Goal: Transaction & Acquisition: Purchase product/service

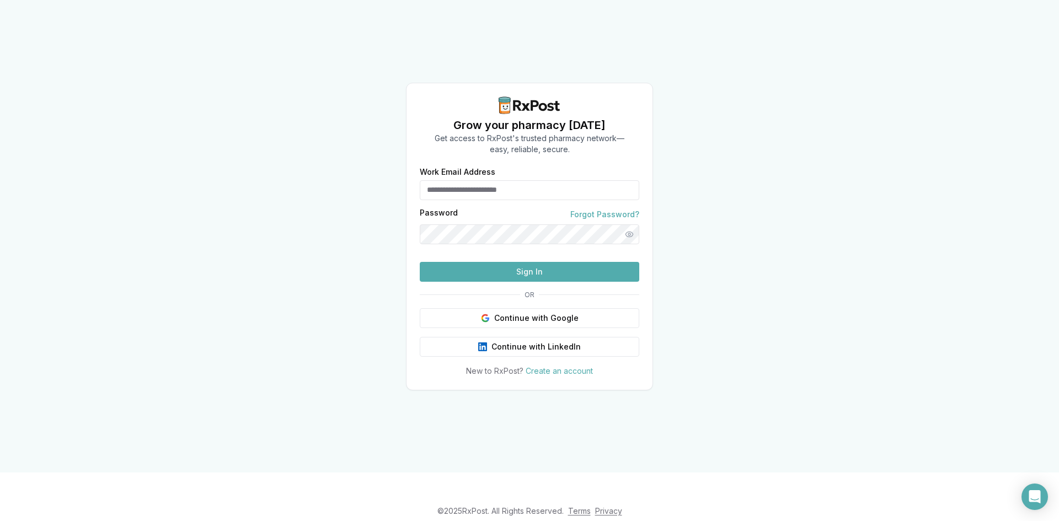
click at [519, 168] on div "Work Email Address" at bounding box center [529, 184] width 219 height 32
click at [516, 180] on input "Work Email Address" at bounding box center [529, 190] width 219 height 20
type input "**********"
click at [626, 224] on button "Show password" at bounding box center [629, 234] width 20 height 20
click at [367, 223] on div "**********" at bounding box center [529, 236] width 1059 height 472
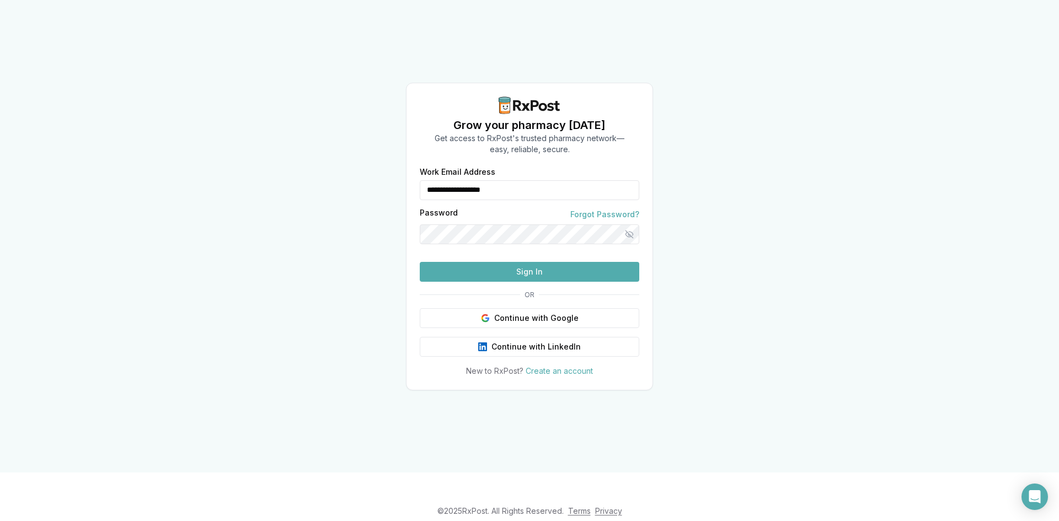
click at [558, 282] on button "Sign In" at bounding box center [529, 272] width 219 height 20
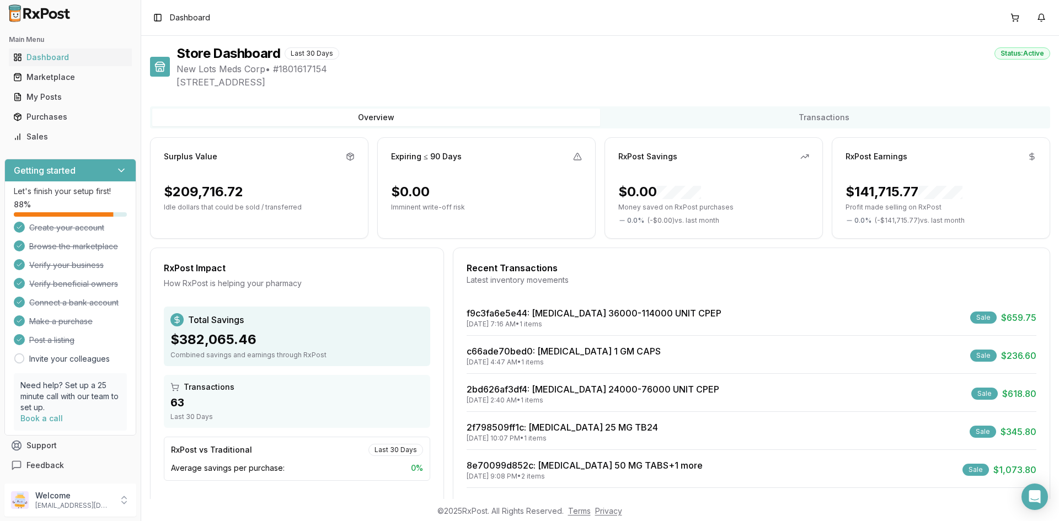
click at [42, 171] on h3 "Getting started" at bounding box center [45, 170] width 62 height 13
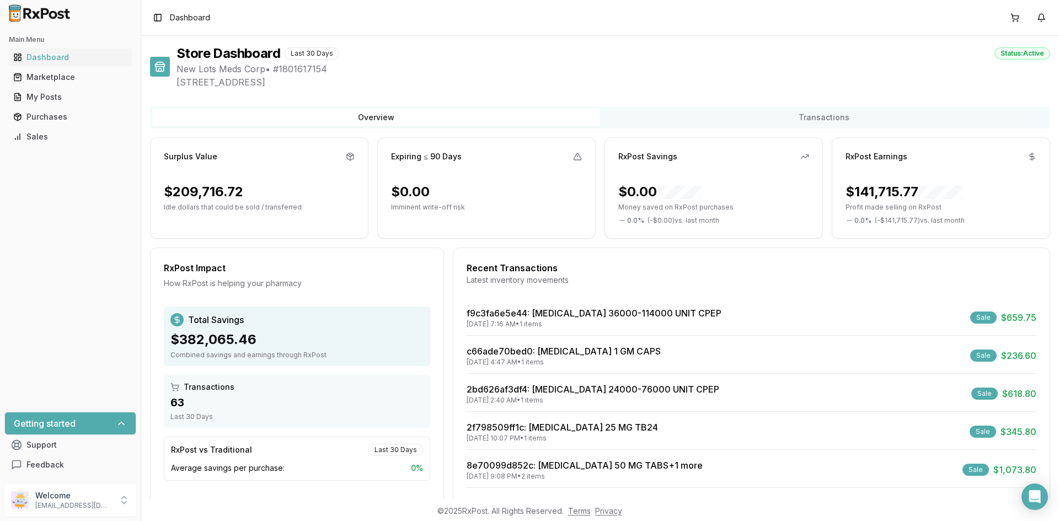
click at [119, 427] on icon at bounding box center [121, 423] width 11 height 11
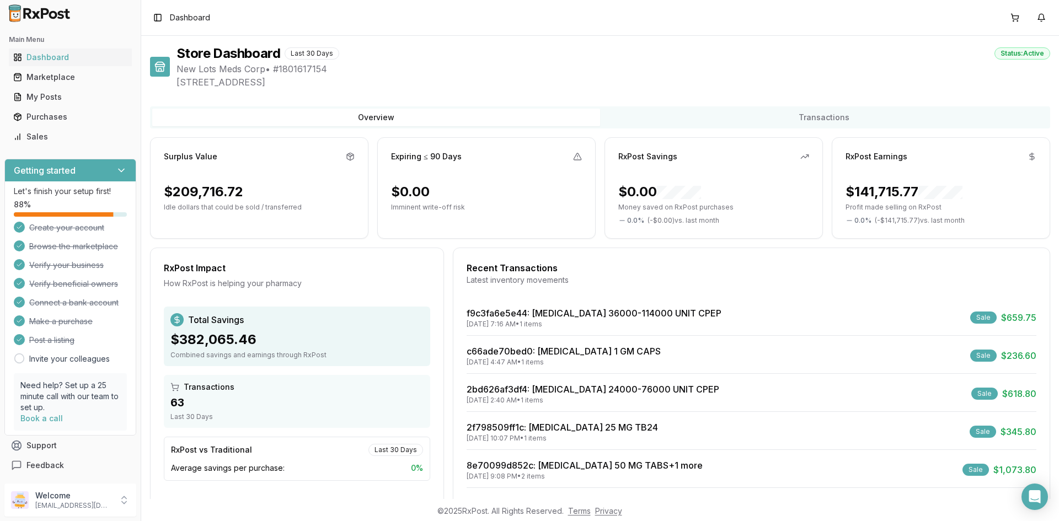
click at [85, 175] on div "Getting started" at bounding box center [70, 170] width 131 height 22
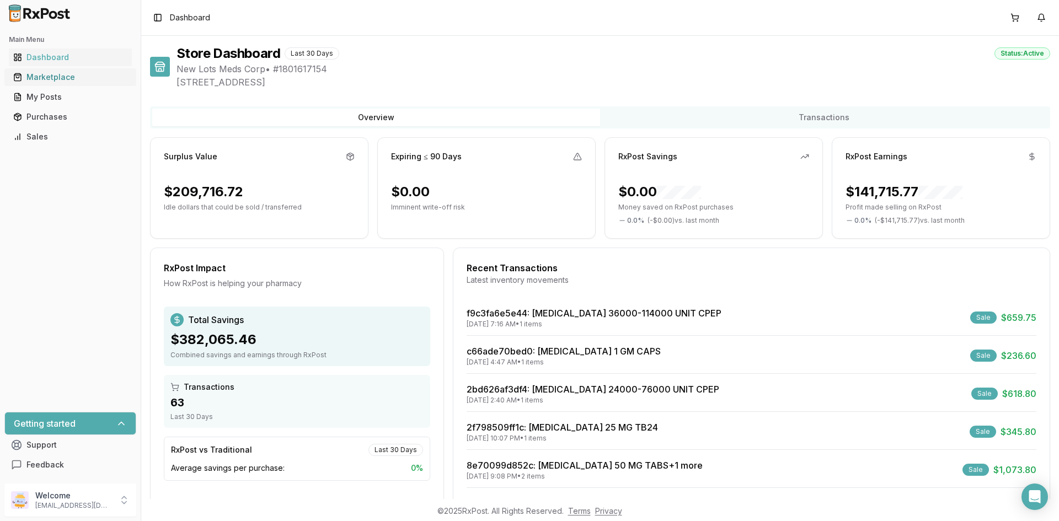
click at [51, 73] on div "Marketplace" at bounding box center [70, 77] width 114 height 11
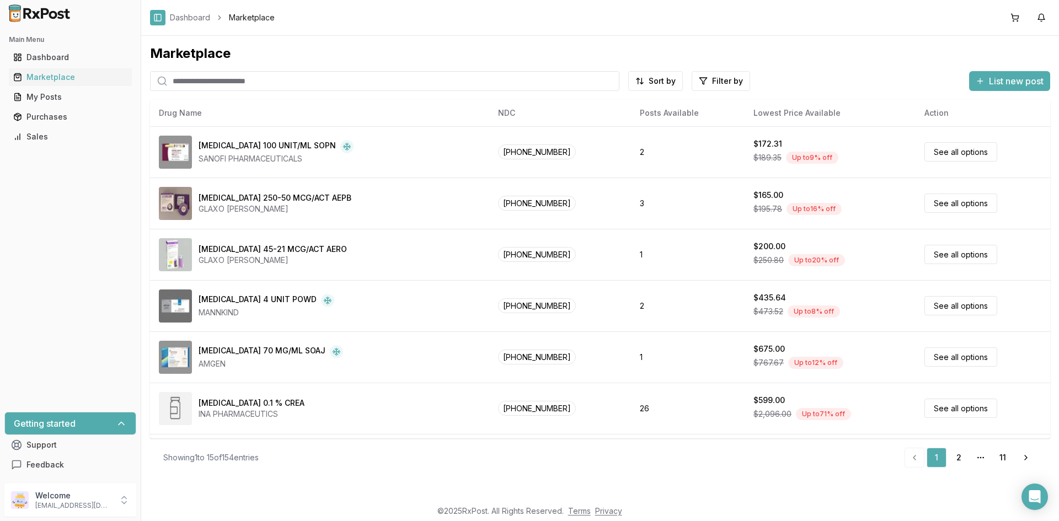
click at [163, 16] on button "Toggle Sidebar" at bounding box center [157, 17] width 15 height 15
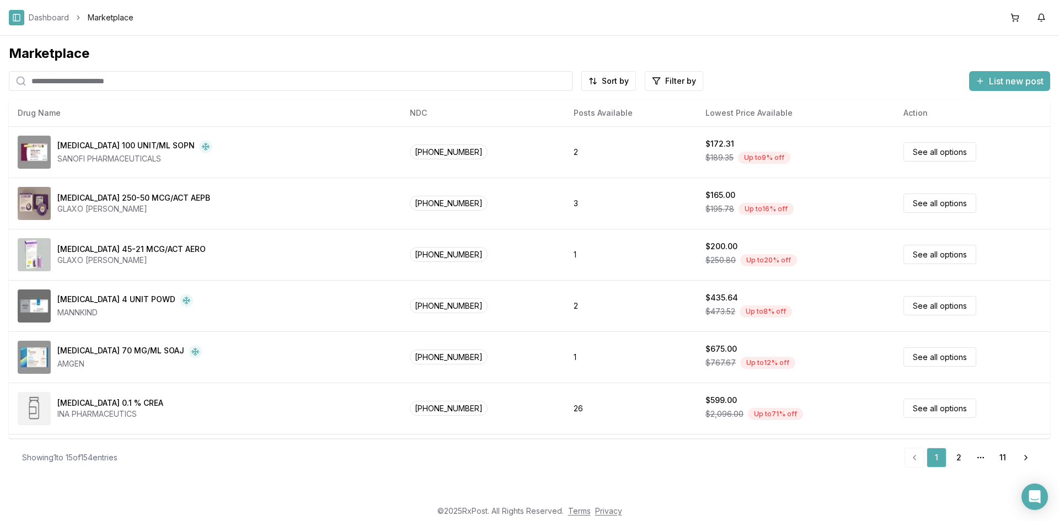
click at [22, 14] on button "Toggle Sidebar" at bounding box center [16, 17] width 15 height 15
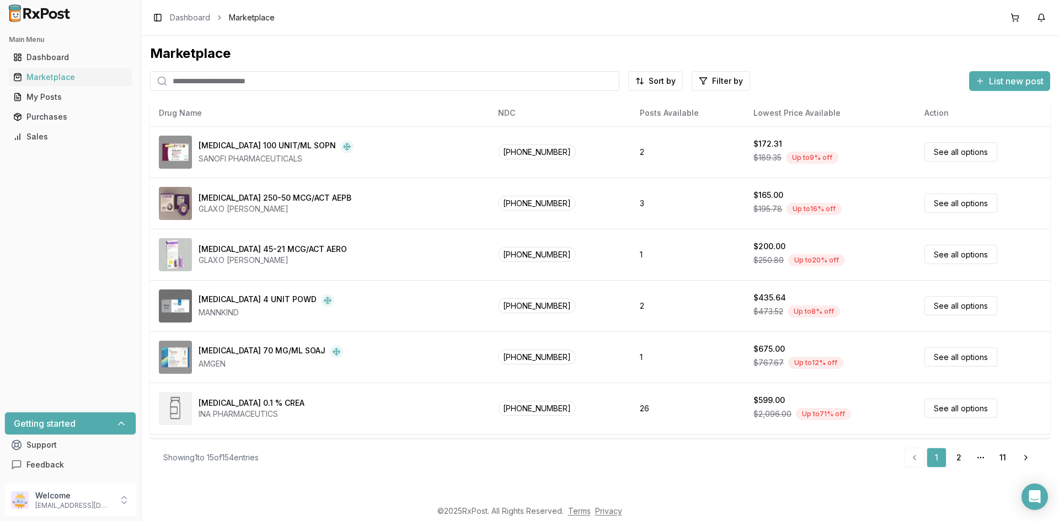
click at [1008, 84] on span "List new post" at bounding box center [1015, 80] width 55 height 13
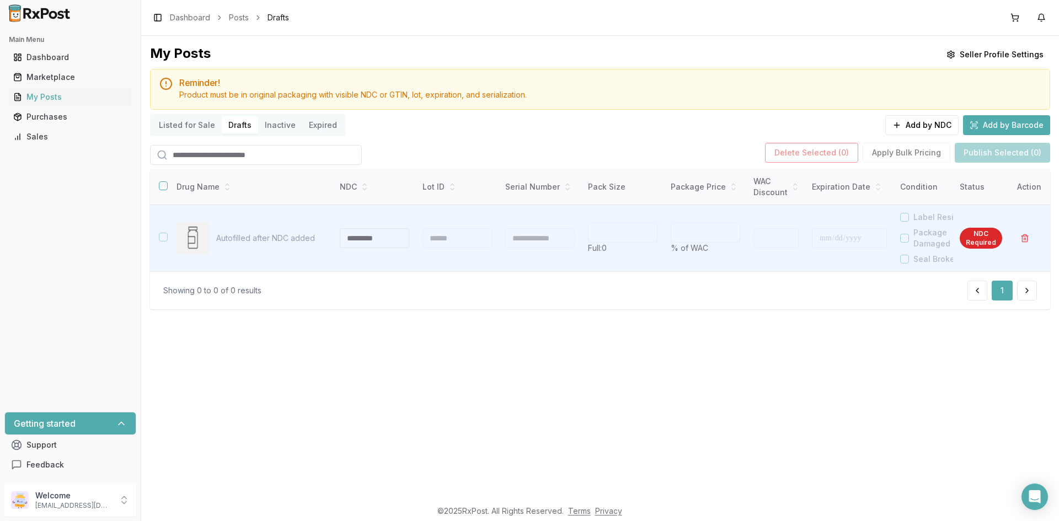
scroll to position [0, 111]
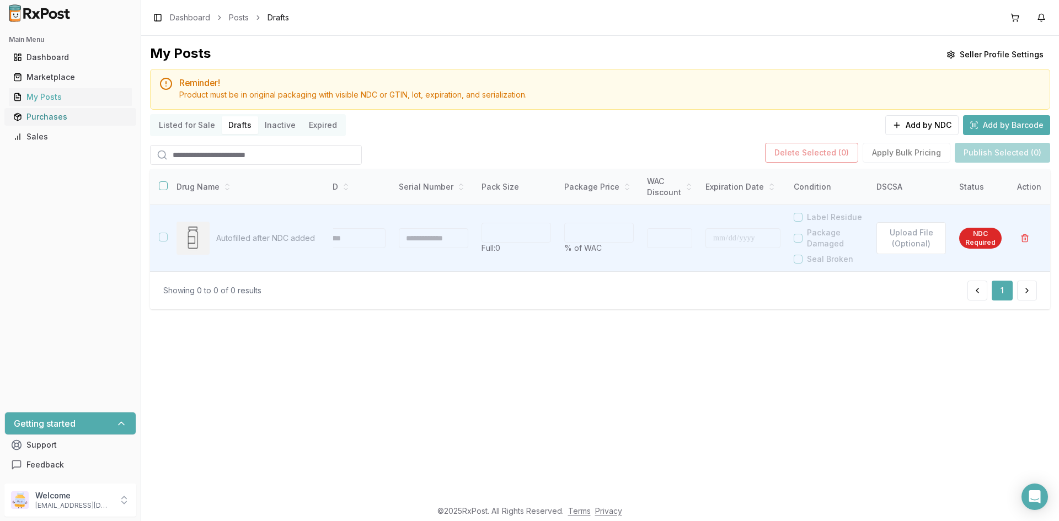
click at [82, 122] on div "Purchases" at bounding box center [70, 116] width 114 height 11
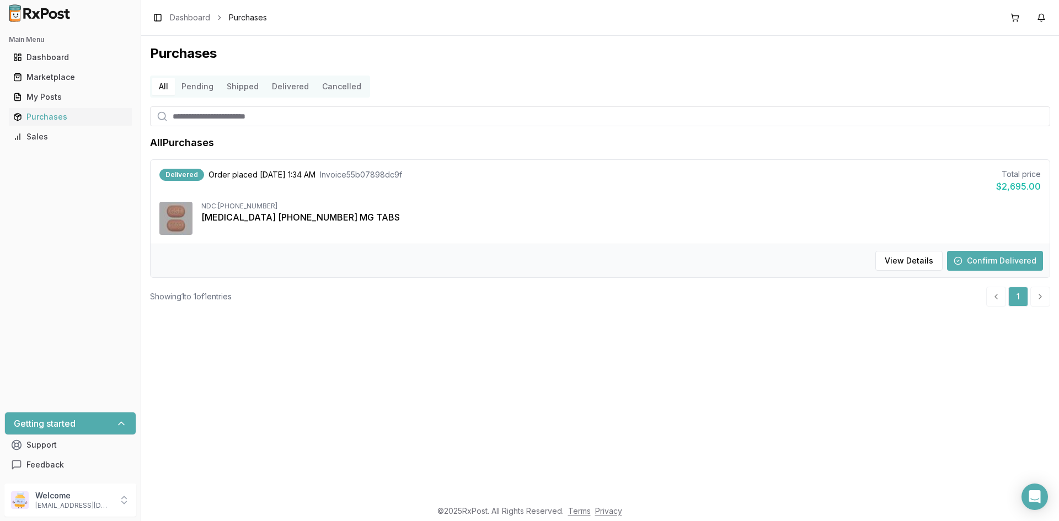
click at [196, 88] on button "Pending" at bounding box center [197, 87] width 45 height 18
click at [254, 84] on button "Shipped" at bounding box center [242, 87] width 45 height 18
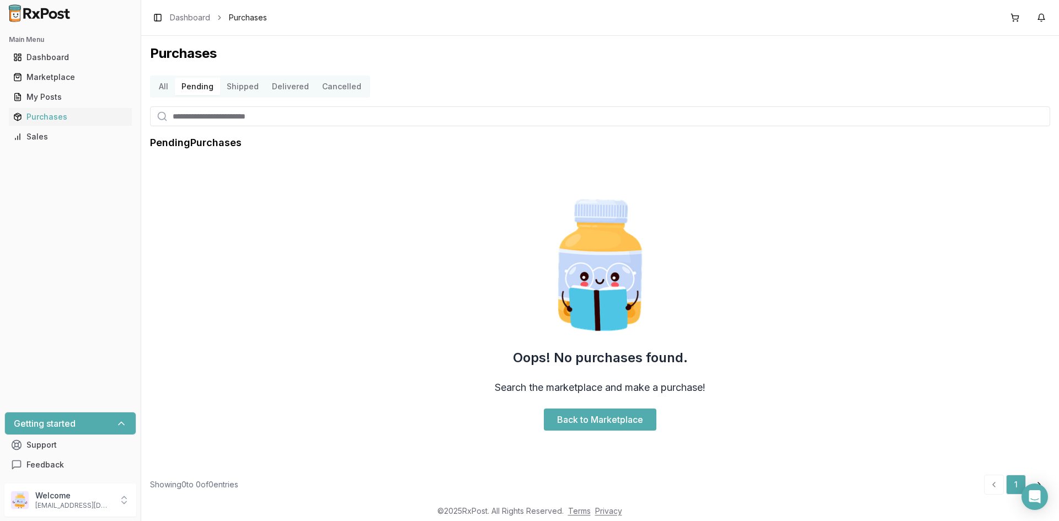
click at [281, 88] on button "Delivered" at bounding box center [290, 87] width 50 height 18
click at [329, 87] on button "Cancelled" at bounding box center [341, 87] width 52 height 18
click at [153, 94] on button "All" at bounding box center [163, 87] width 23 height 18
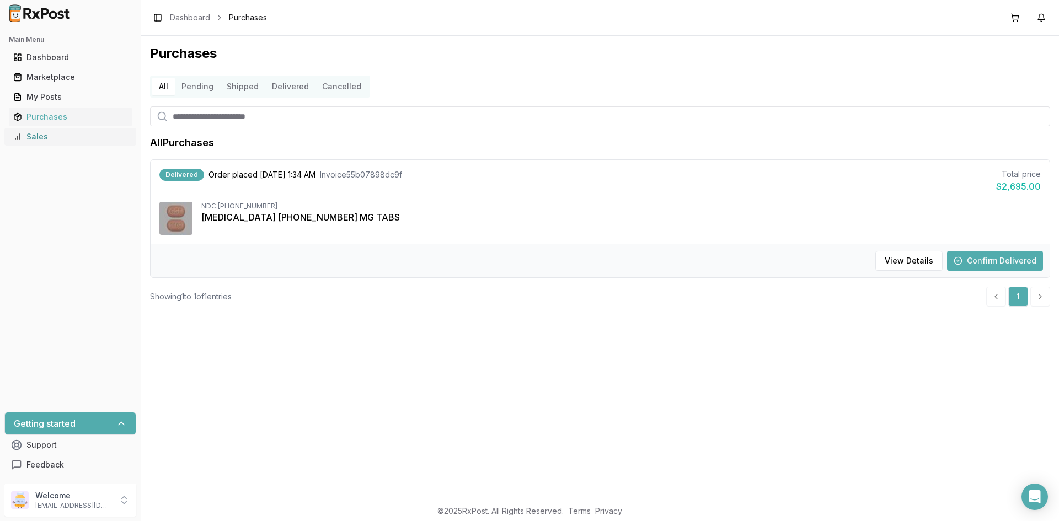
click at [25, 138] on div "Sales" at bounding box center [70, 136] width 114 height 11
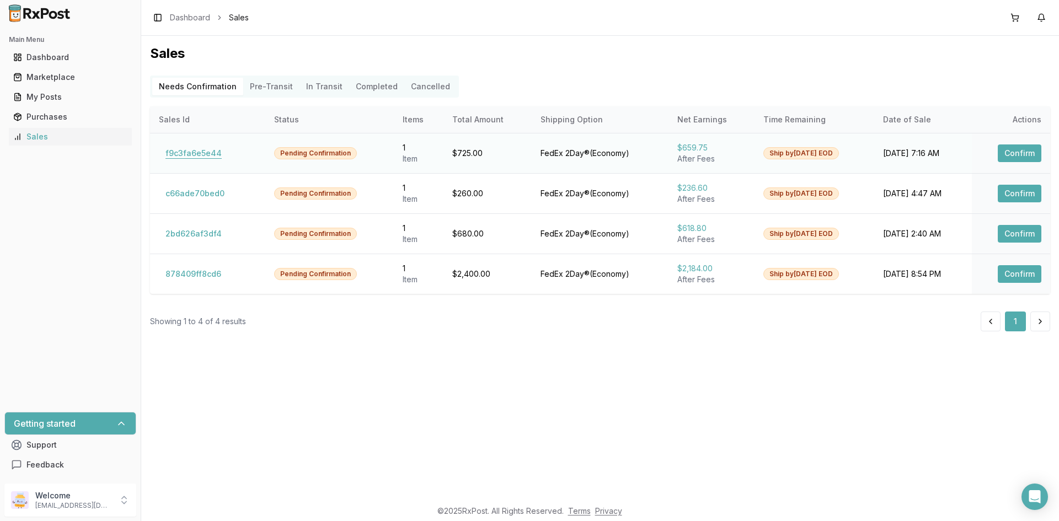
click at [187, 151] on button "f9c3fa6e5e44" at bounding box center [193, 153] width 69 height 18
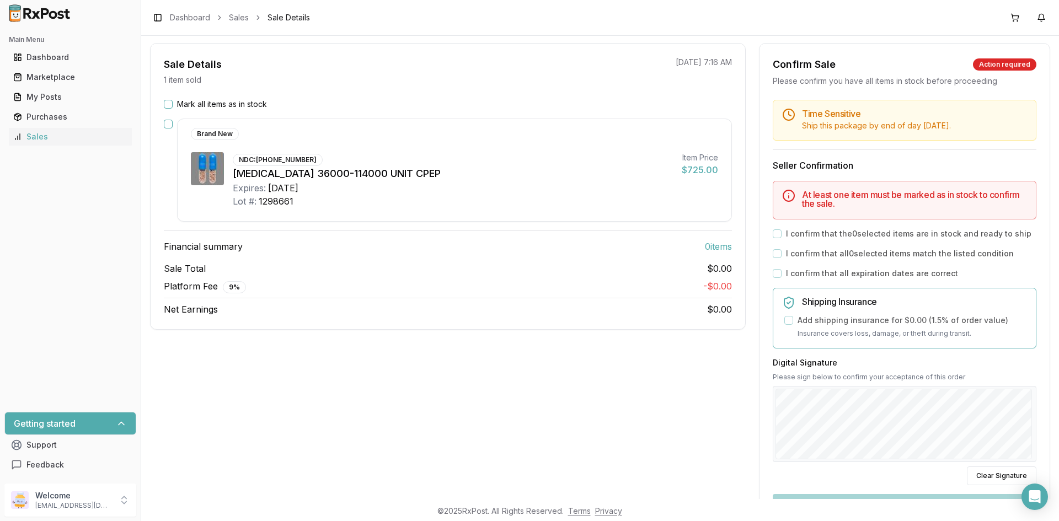
scroll to position [70, 0]
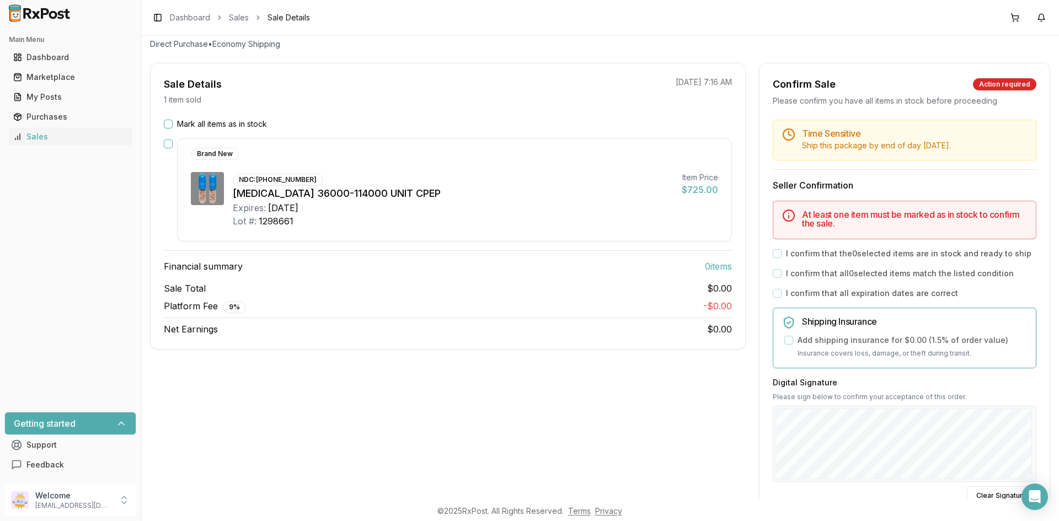
click at [168, 123] on button "Mark all items as in stock" at bounding box center [168, 124] width 9 height 9
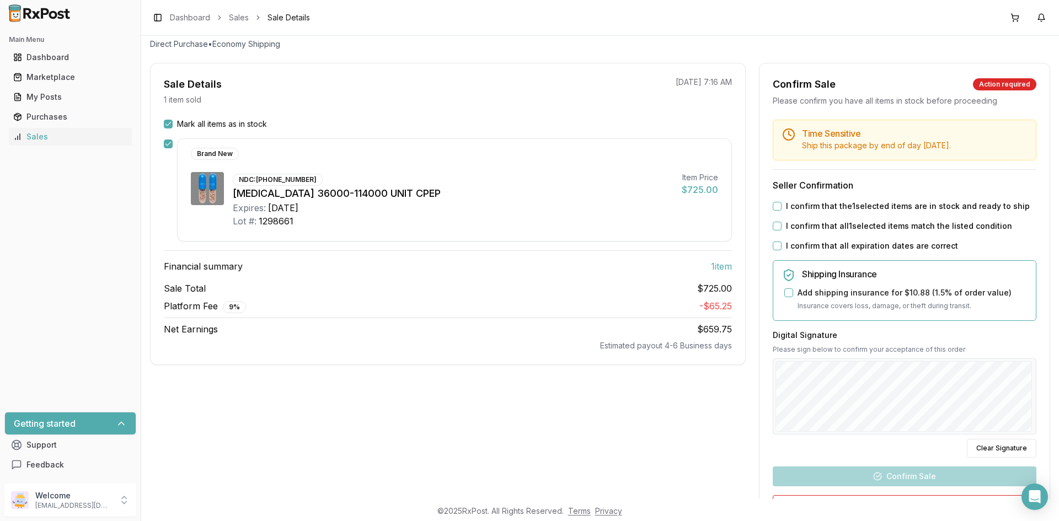
click at [168, 123] on button "Mark all items as in stock" at bounding box center [168, 124] width 9 height 9
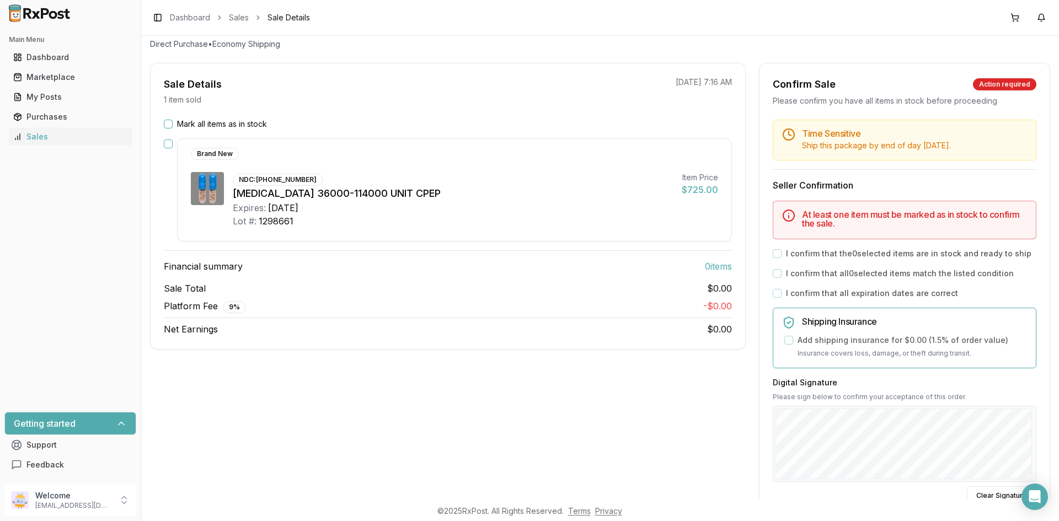
click at [168, 123] on button "Mark all items as in stock" at bounding box center [168, 124] width 9 height 9
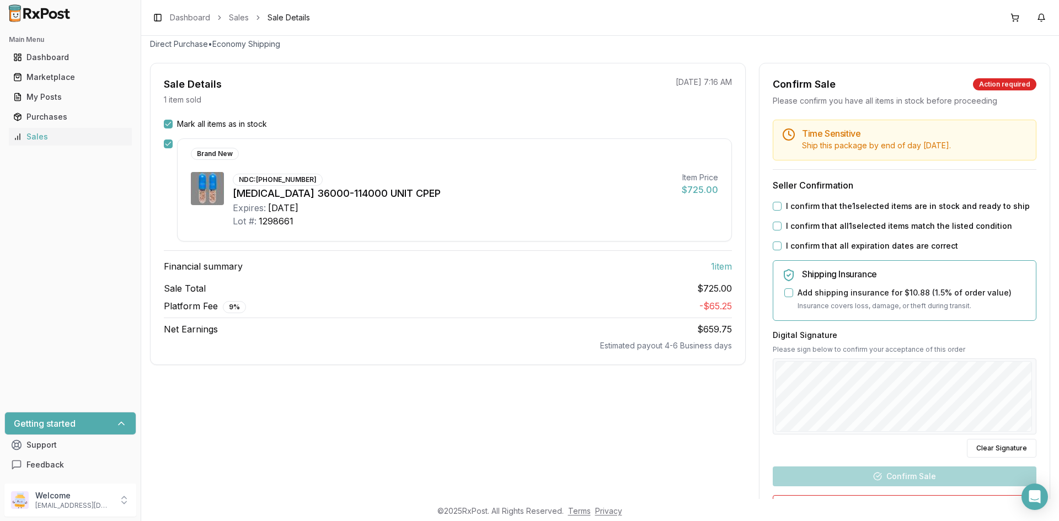
click at [168, 123] on button "Mark all items as in stock" at bounding box center [168, 124] width 9 height 9
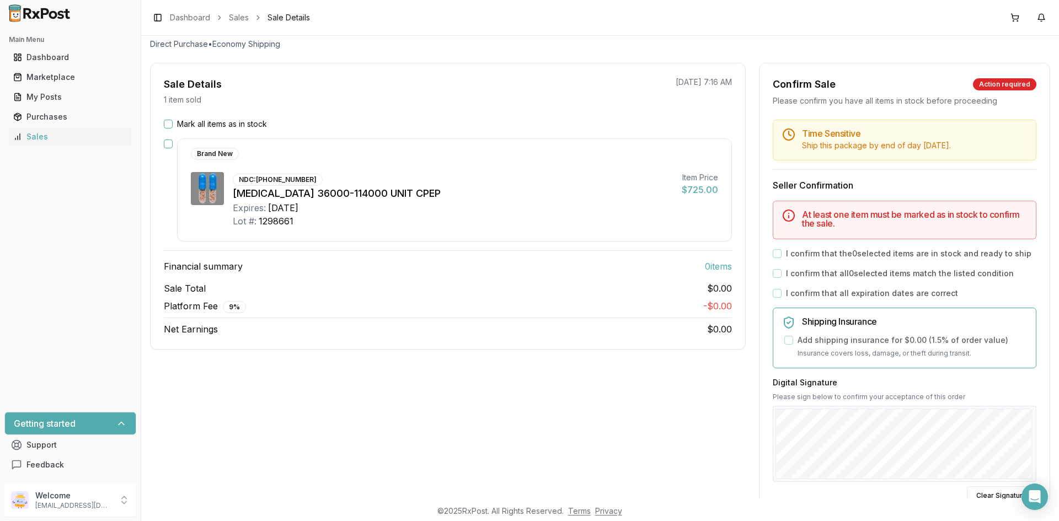
click at [168, 123] on button "Mark all items as in stock" at bounding box center [168, 124] width 9 height 9
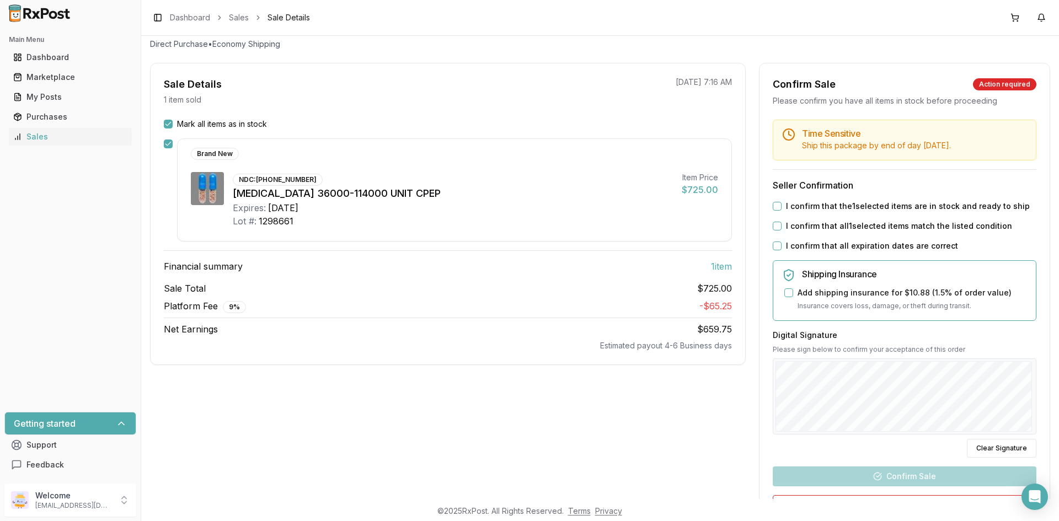
click at [168, 123] on button "Mark all items as in stock" at bounding box center [168, 124] width 9 height 9
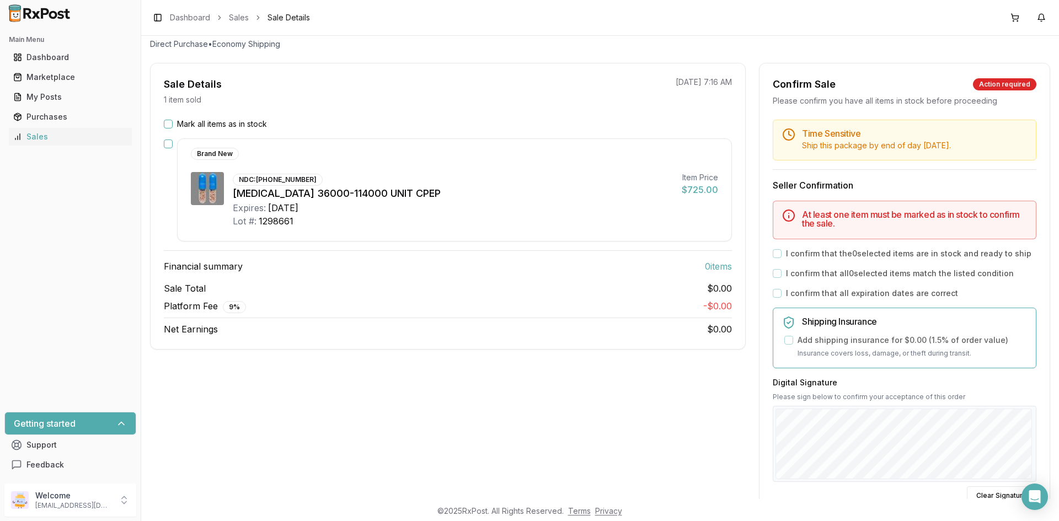
click at [168, 123] on button "Mark all items as in stock" at bounding box center [168, 124] width 9 height 9
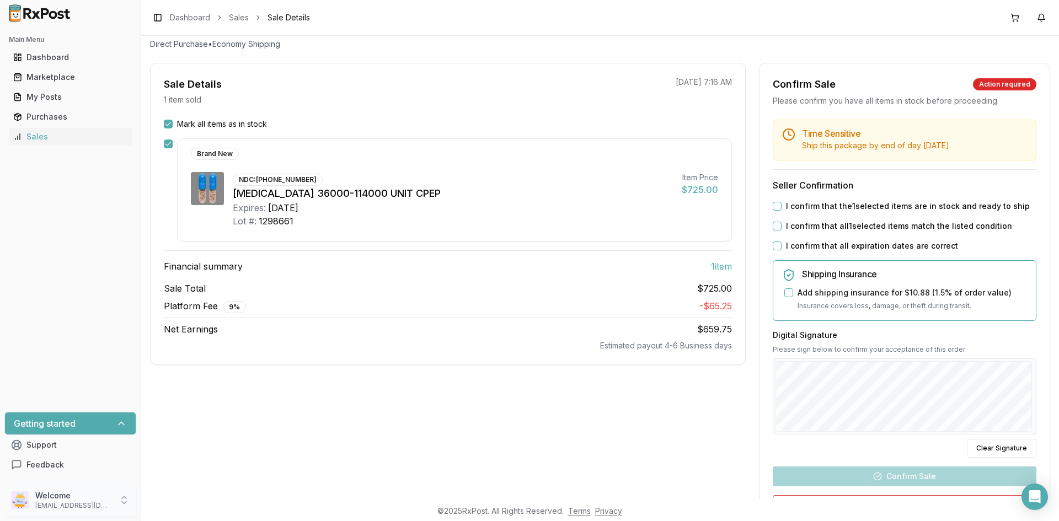
click at [124, 498] on icon at bounding box center [124, 500] width 11 height 11
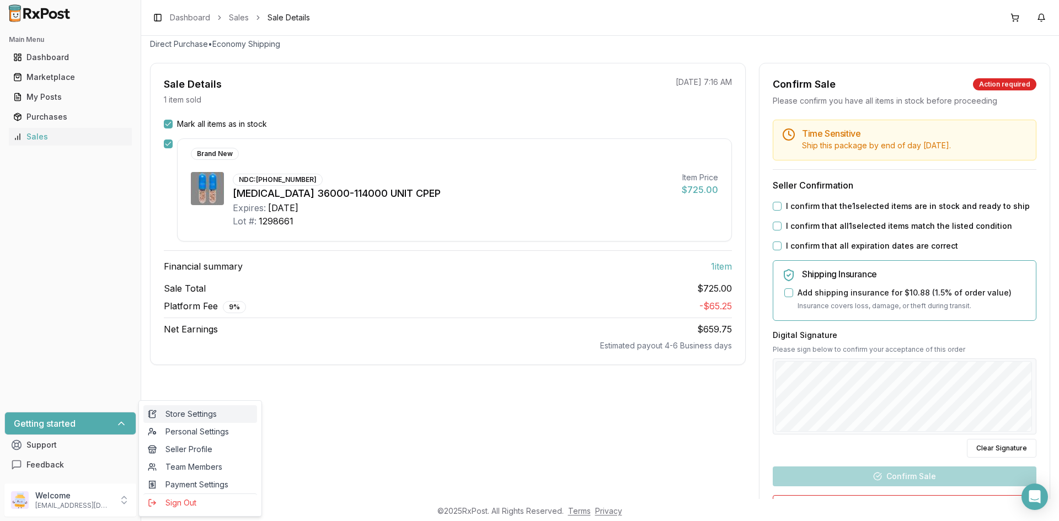
click at [174, 420] on link "Store Settings" at bounding box center [200, 414] width 114 height 18
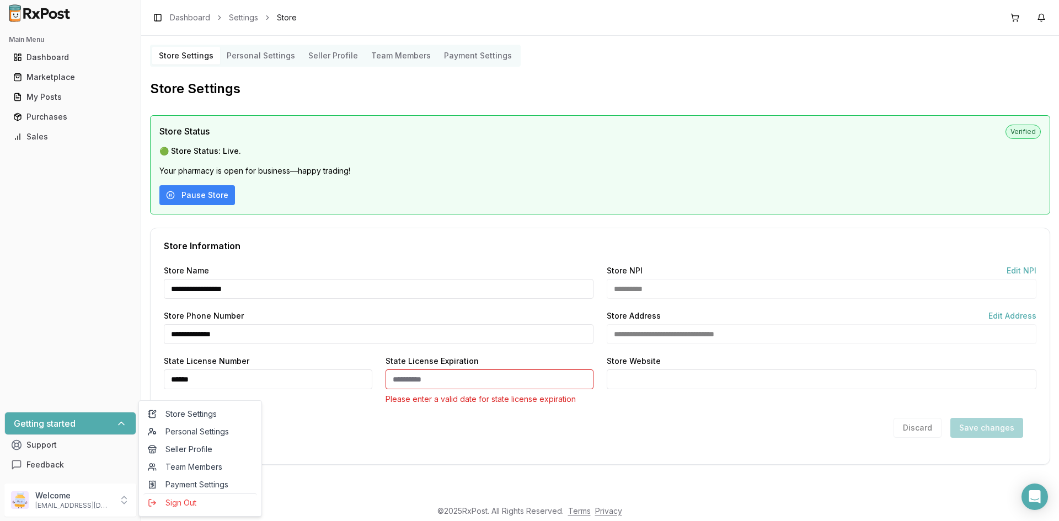
click at [420, 427] on div "Discard Save changes" at bounding box center [600, 428] width 872 height 20
click at [255, 58] on Settings "Personal Settings" at bounding box center [261, 56] width 82 height 18
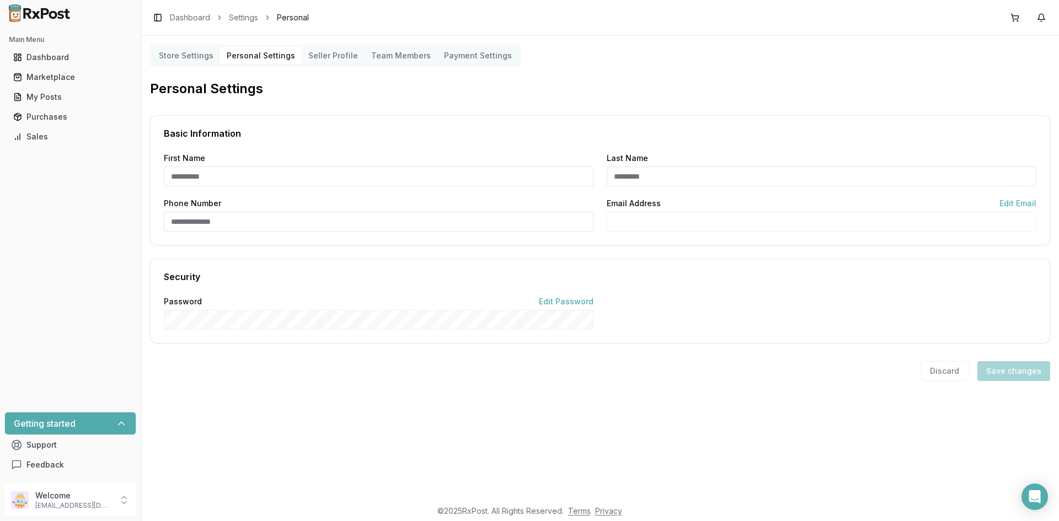
click at [255, 58] on Settings "Personal Settings" at bounding box center [261, 56] width 82 height 18
type input "*****"
type input "******"
type input "**********"
click at [329, 58] on Profile "Seller Profile" at bounding box center [333, 56] width 63 height 18
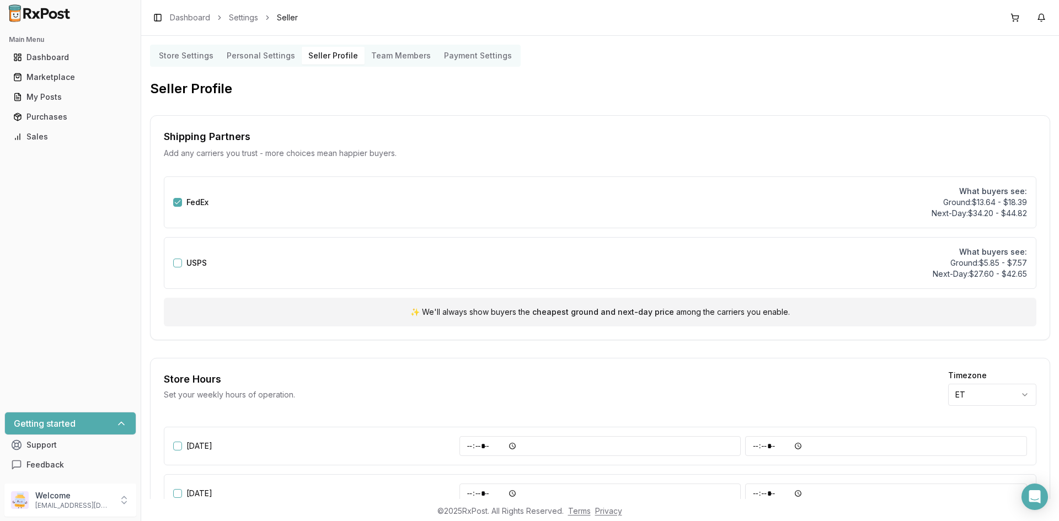
click at [407, 51] on Members "Team Members" at bounding box center [400, 56] width 73 height 18
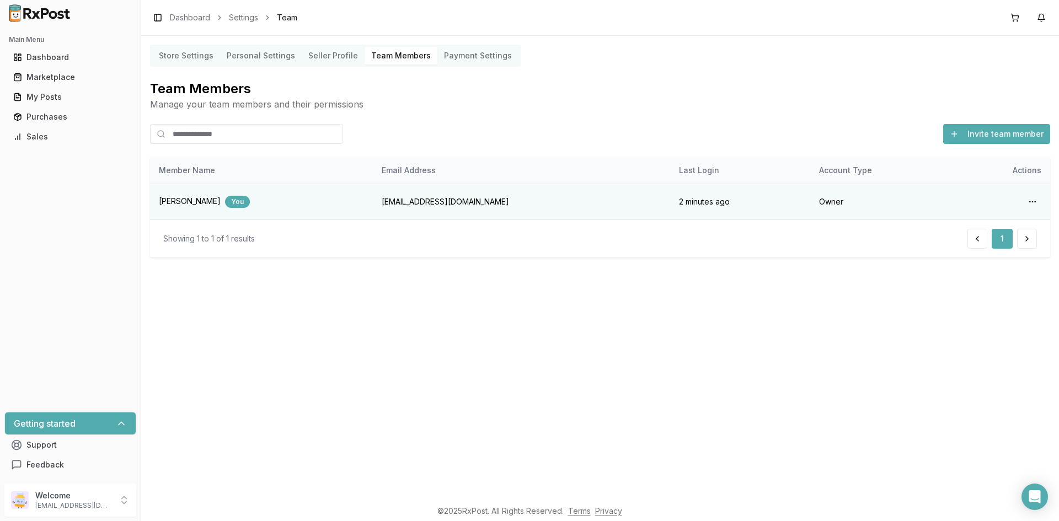
click at [437, 60] on Settings "Payment Settings" at bounding box center [477, 56] width 81 height 18
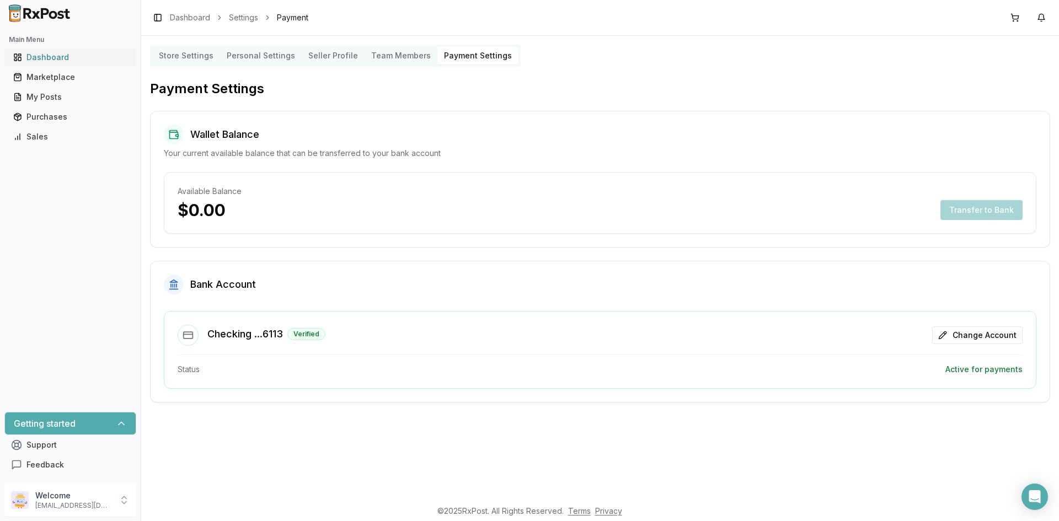
click at [61, 65] on link "Dashboard" at bounding box center [70, 57] width 123 height 20
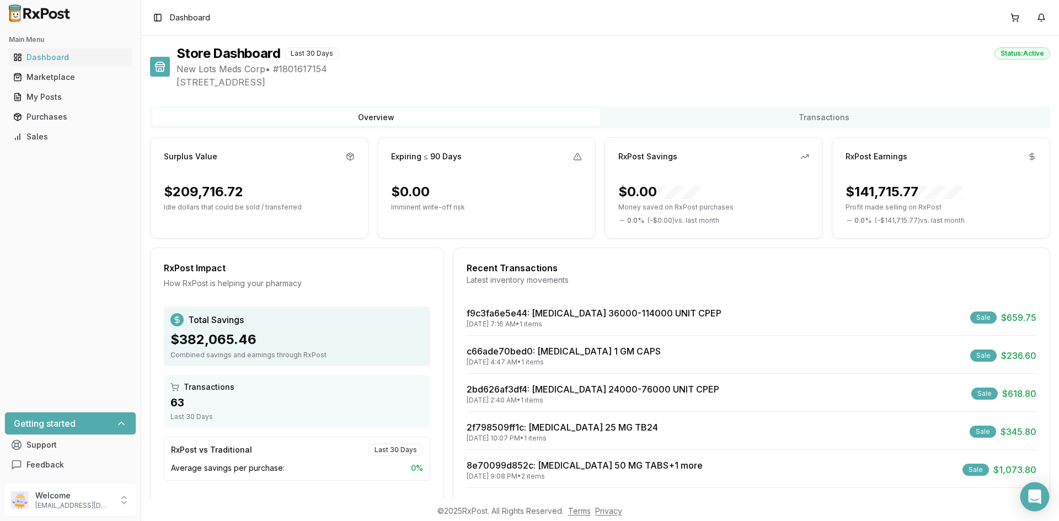
click at [1029, 495] on icon "Open Intercom Messenger" at bounding box center [1034, 497] width 13 height 14
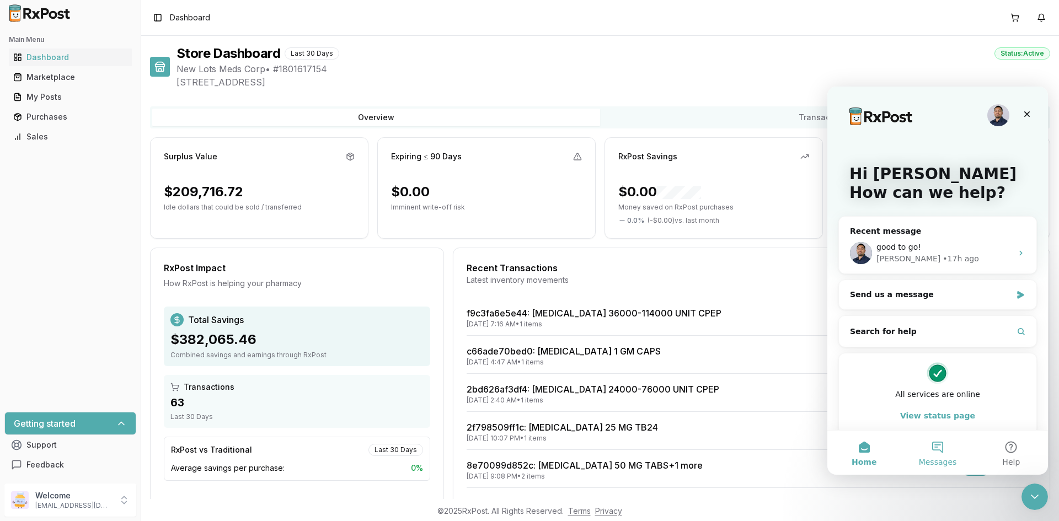
click at [931, 459] on span "Messages" at bounding box center [937, 462] width 38 height 8
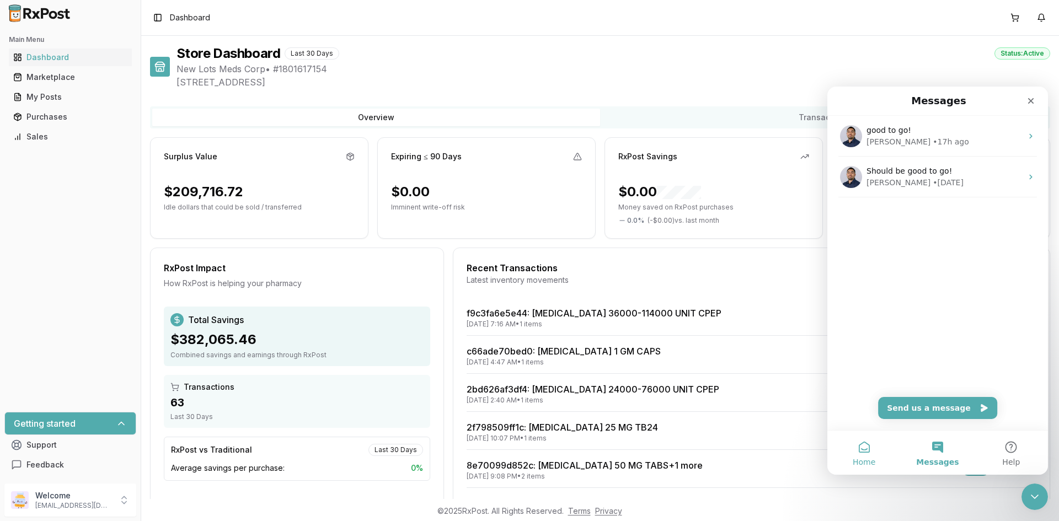
click at [862, 465] on span "Home" at bounding box center [863, 462] width 23 height 8
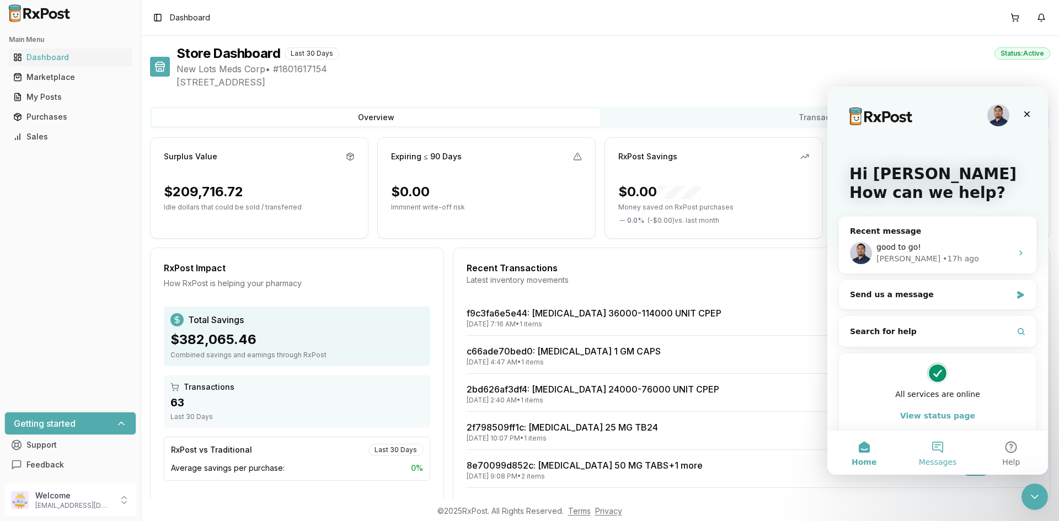
click at [936, 458] on span "Messages" at bounding box center [937, 462] width 38 height 8
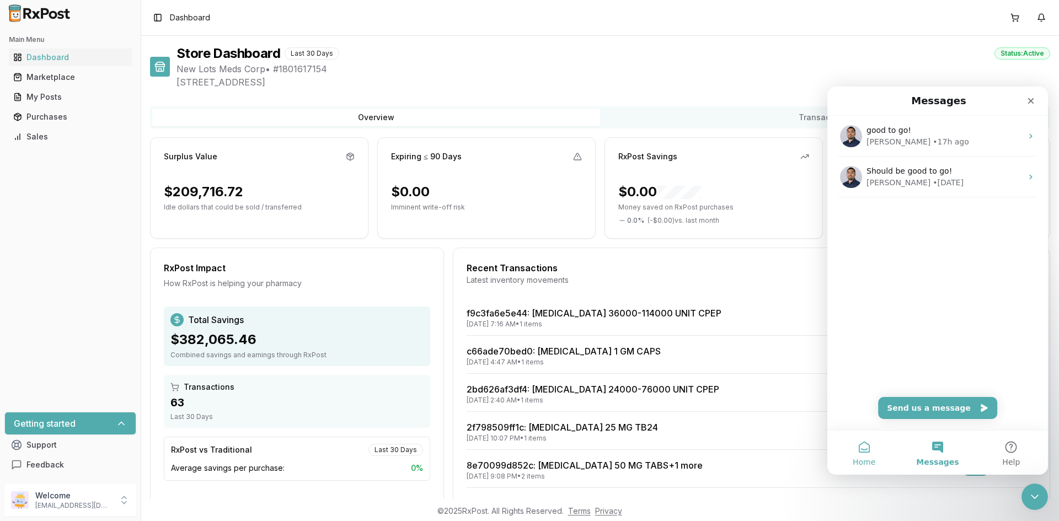
click at [866, 456] on button "Home" at bounding box center [863, 453] width 73 height 44
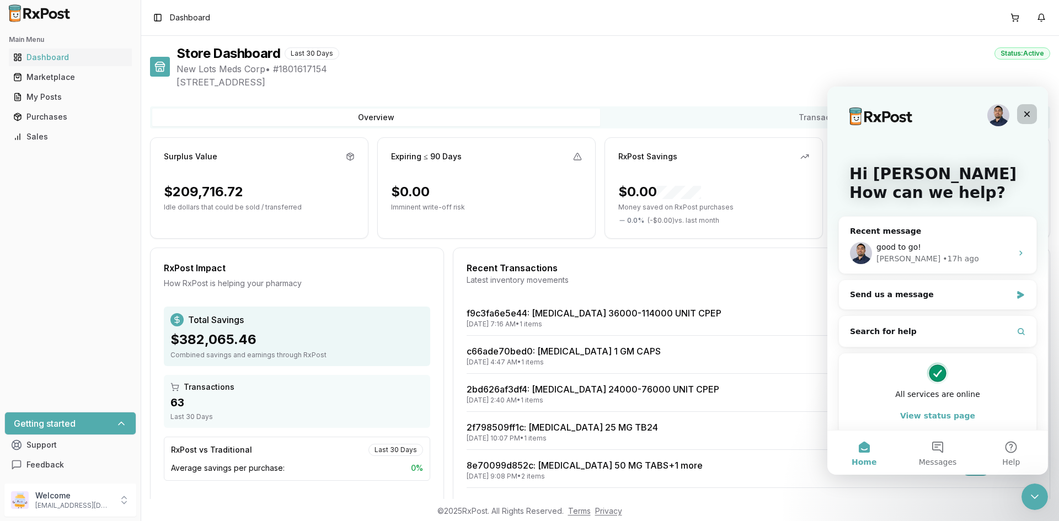
click at [1033, 111] on div "Close" at bounding box center [1027, 114] width 20 height 20
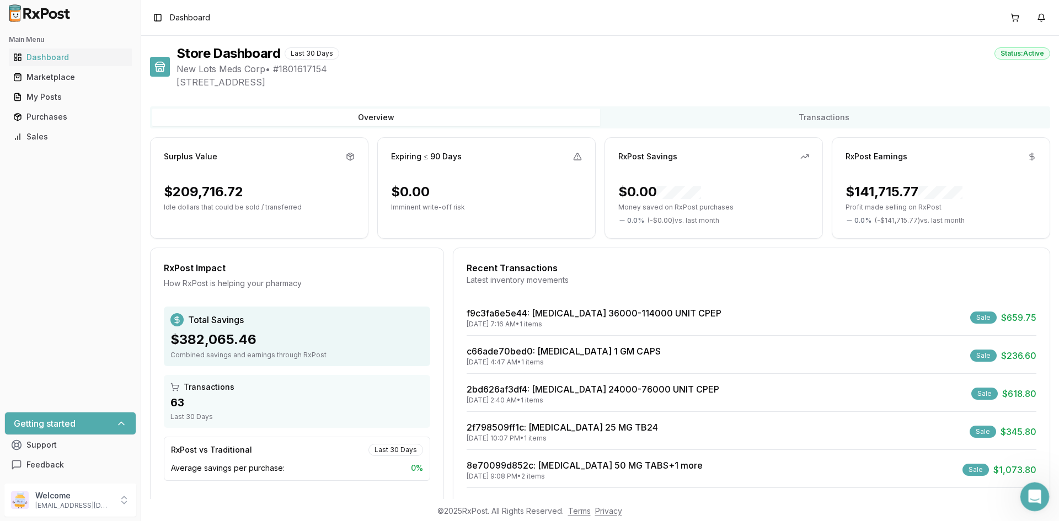
click at [1030, 483] on div "Open Intercom Messenger" at bounding box center [1032, 495] width 36 height 36
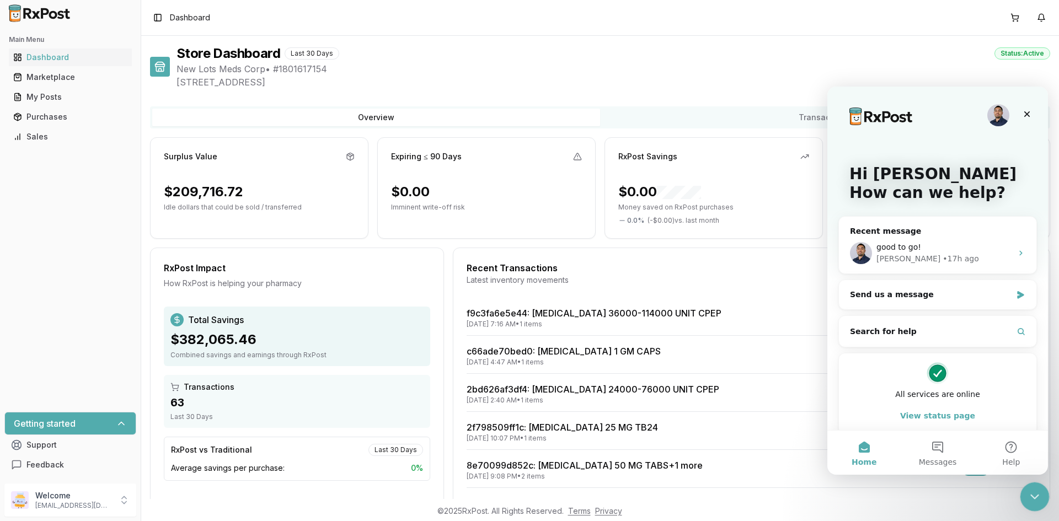
click at [1031, 484] on div "Close Intercom Messenger" at bounding box center [1032, 495] width 26 height 26
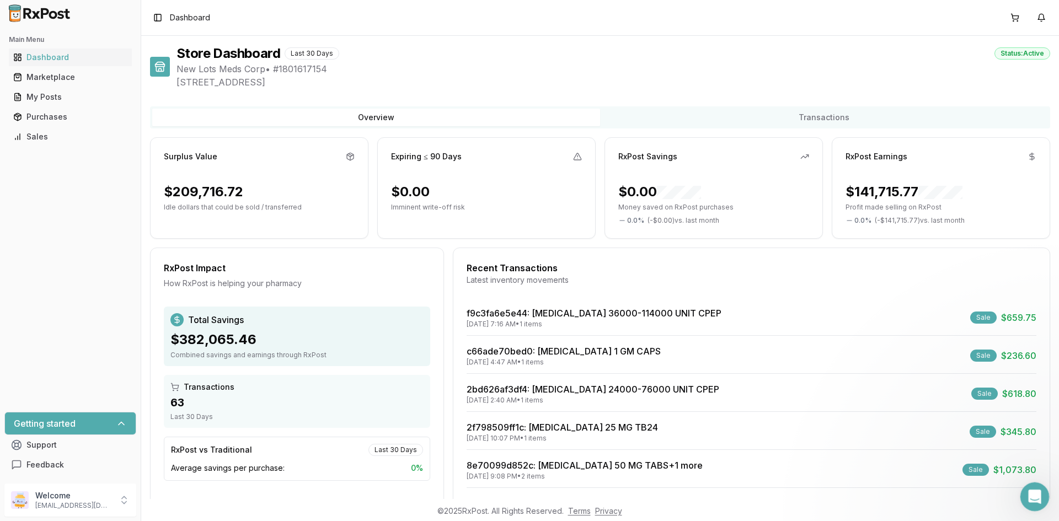
click at [1031, 484] on div "Open Intercom Messenger" at bounding box center [1032, 495] width 36 height 36
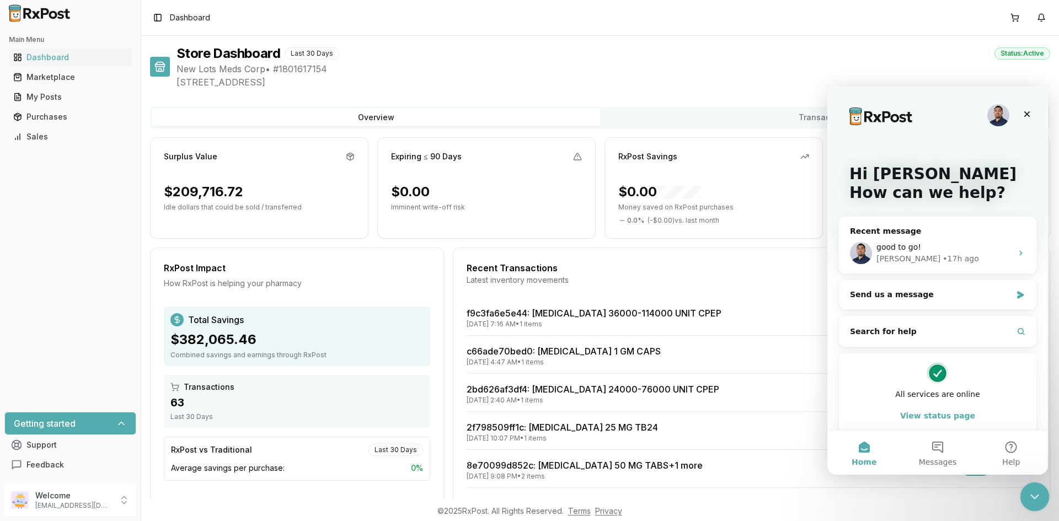
click at [1031, 482] on div "Close Intercom Messenger" at bounding box center [1032, 495] width 26 height 26
click at [1031, 482] on div "Open Intercom Messenger" at bounding box center [1032, 495] width 36 height 36
click at [1031, 482] on div "Close Intercom Messenger" at bounding box center [1032, 495] width 26 height 26
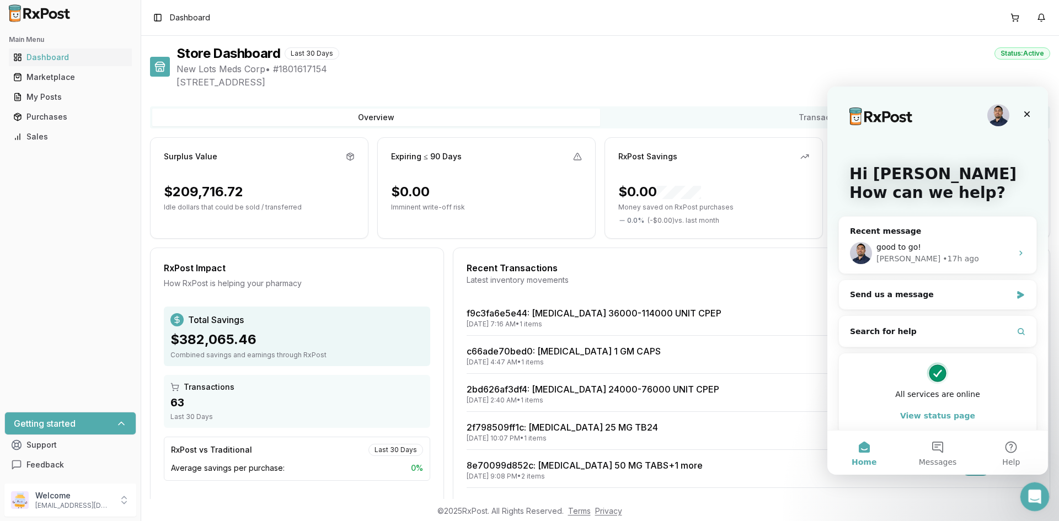
click at [1031, 482] on div "Open Intercom Messenger" at bounding box center [1032, 495] width 36 height 36
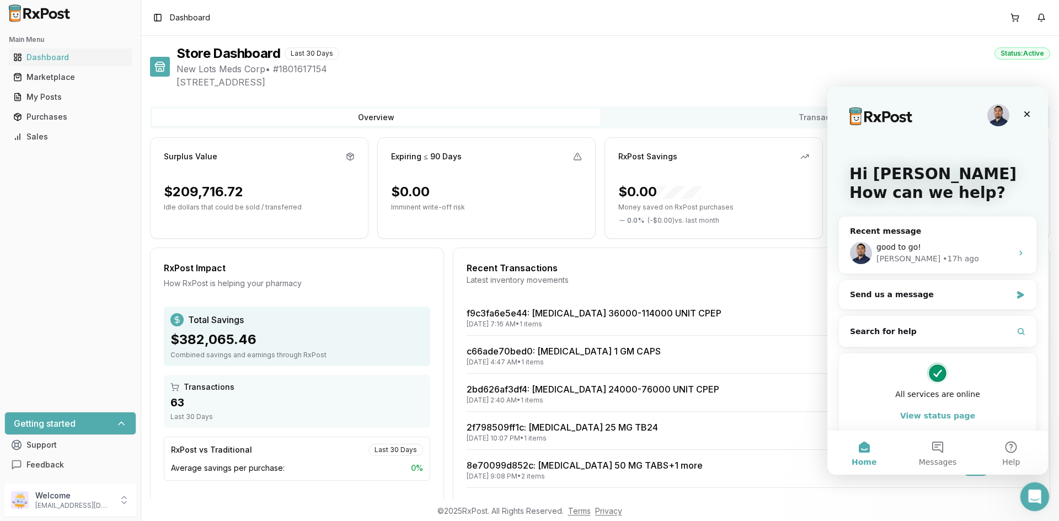
click at [1031, 482] on div "Open Intercom Messenger" at bounding box center [1032, 495] width 36 height 36
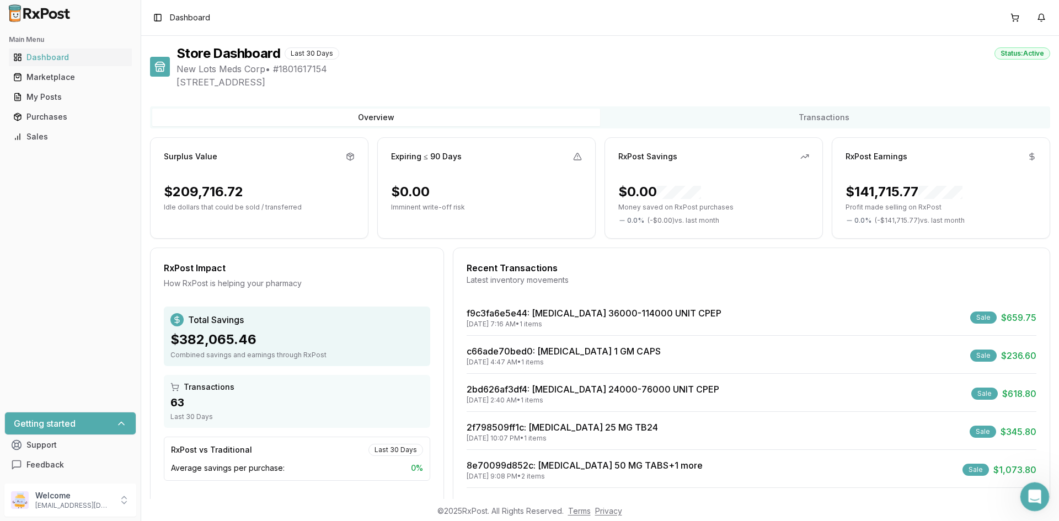
click at [1031, 484] on div "Open Intercom Messenger" at bounding box center [1032, 495] width 36 height 36
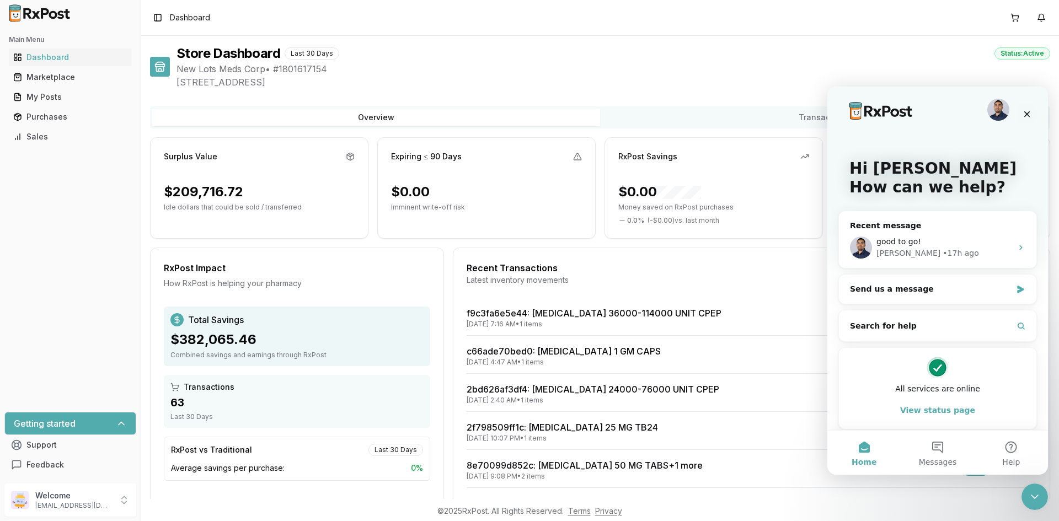
scroll to position [10, 0]
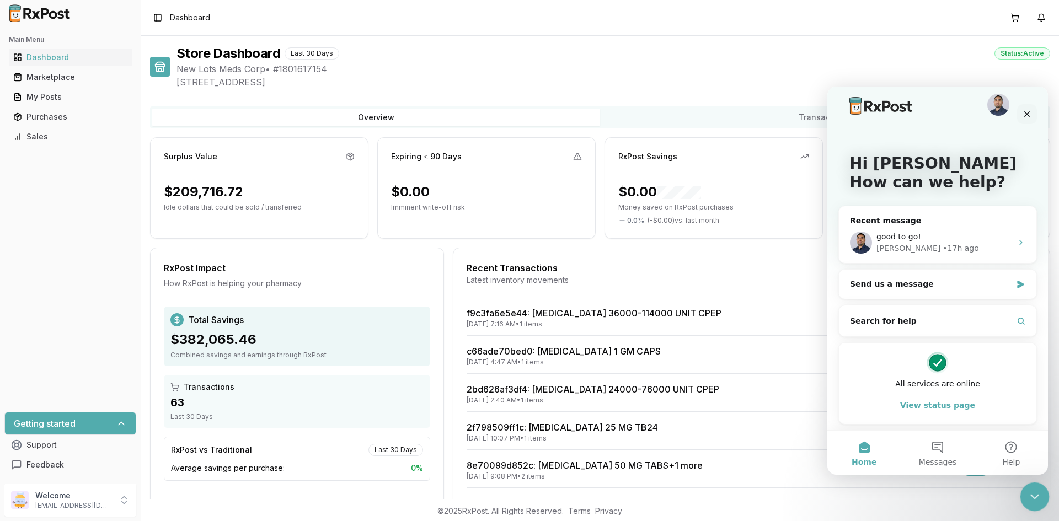
click at [1034, 496] on icon "Close Intercom Messenger" at bounding box center [1033, 495] width 8 height 4
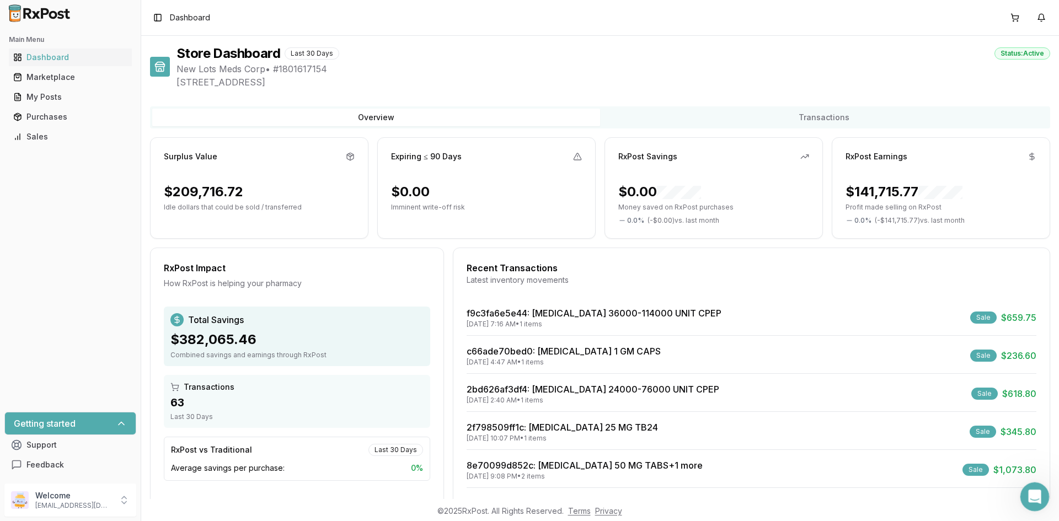
click at [1033, 495] on icon "Open Intercom Messenger" at bounding box center [1033, 495] width 8 height 9
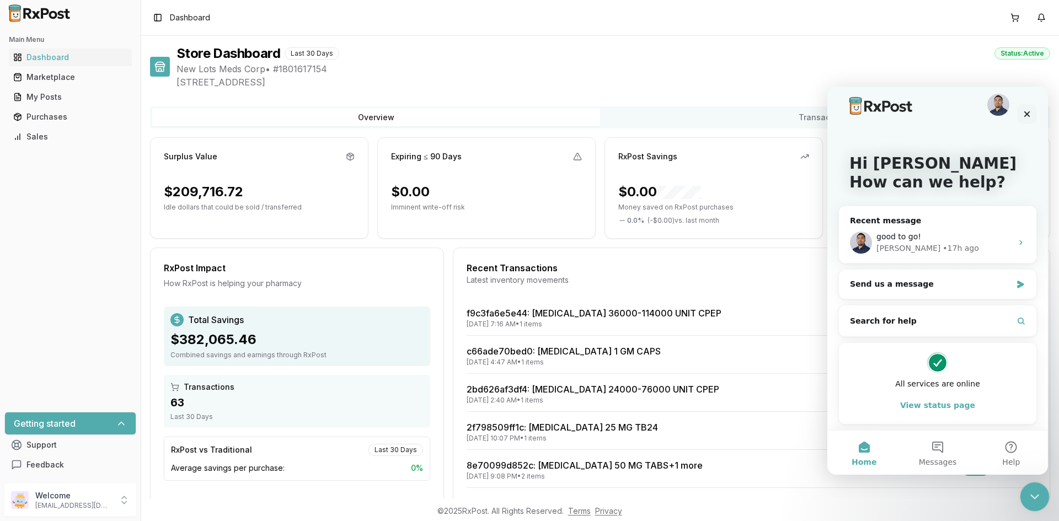
click at [1033, 495] on icon "Close Intercom Messenger" at bounding box center [1033, 495] width 8 height 4
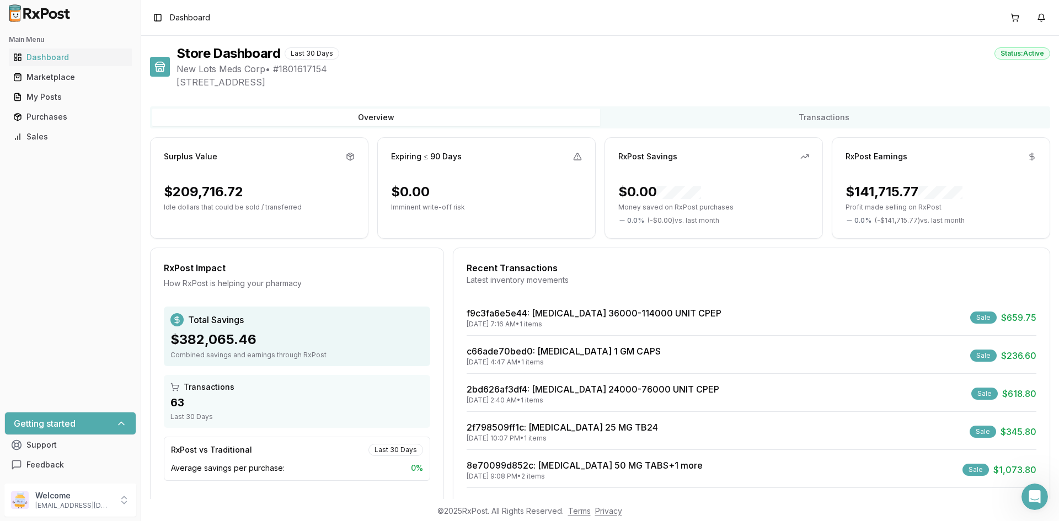
click at [477, 121] on button "Overview" at bounding box center [376, 118] width 448 height 18
click at [836, 111] on button "Transactions" at bounding box center [824, 118] width 448 height 18
click at [480, 109] on button "Overview" at bounding box center [376, 118] width 448 height 18
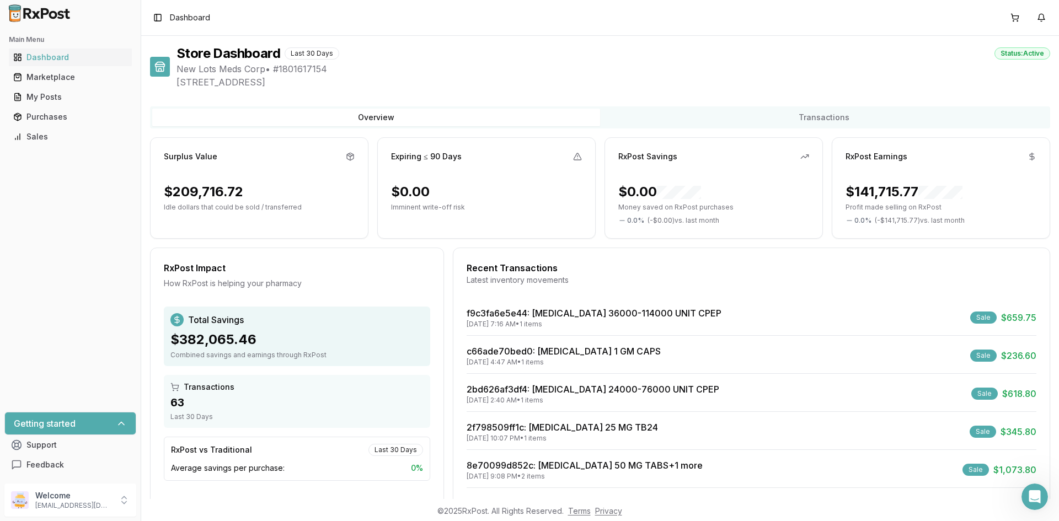
click at [742, 114] on button "Transactions" at bounding box center [824, 118] width 448 height 18
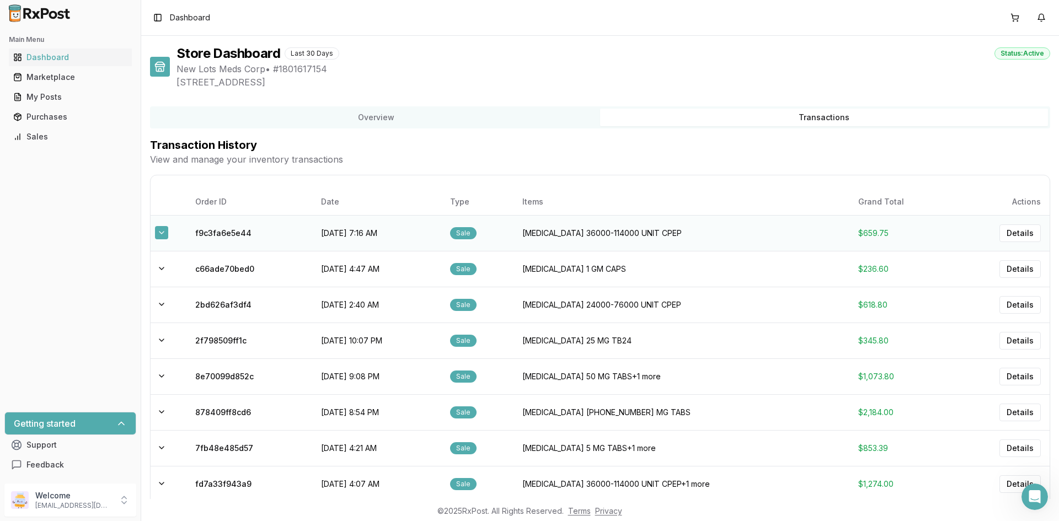
click at [159, 234] on button at bounding box center [161, 232] width 13 height 13
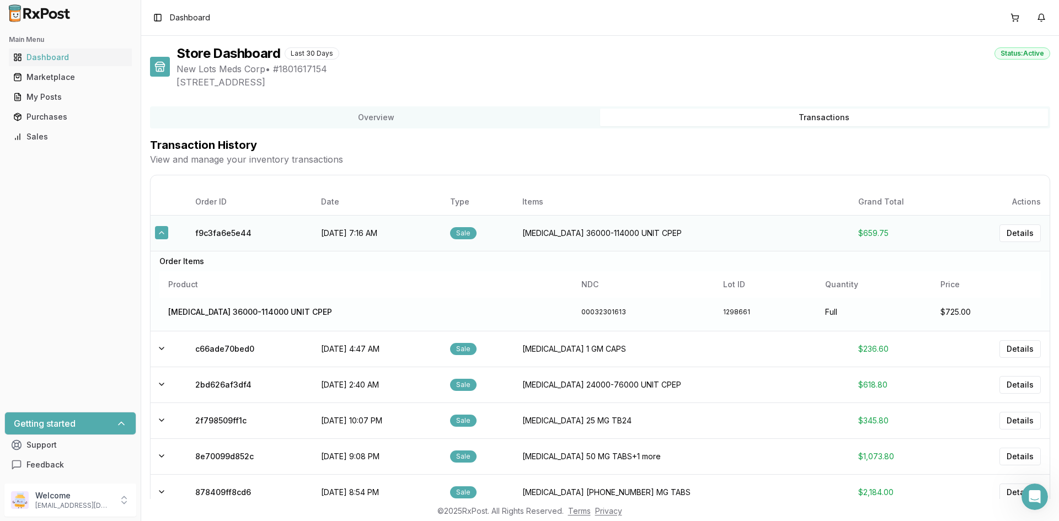
click at [159, 234] on button at bounding box center [161, 232] width 13 height 13
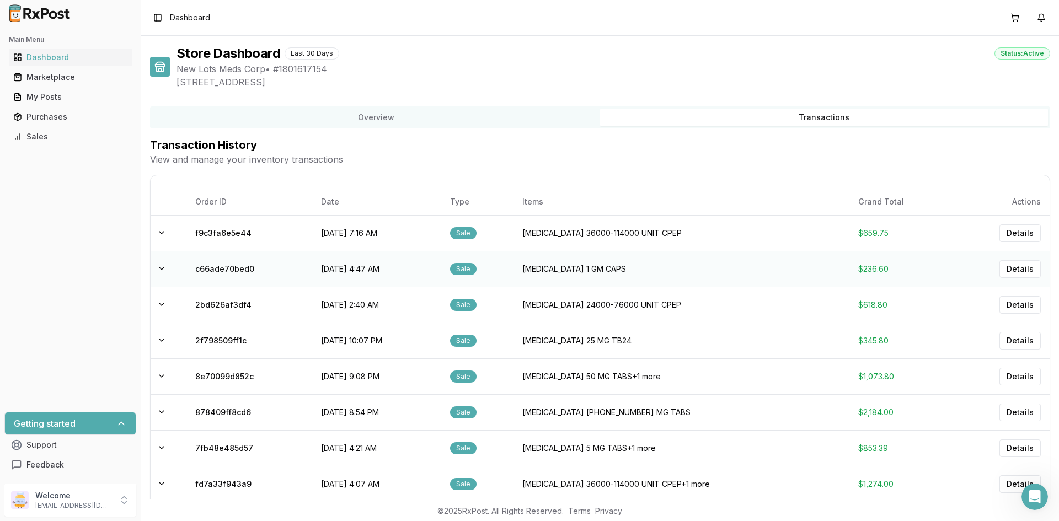
click at [170, 284] on td at bounding box center [169, 269] width 36 height 36
click at [166, 265] on button at bounding box center [161, 268] width 13 height 13
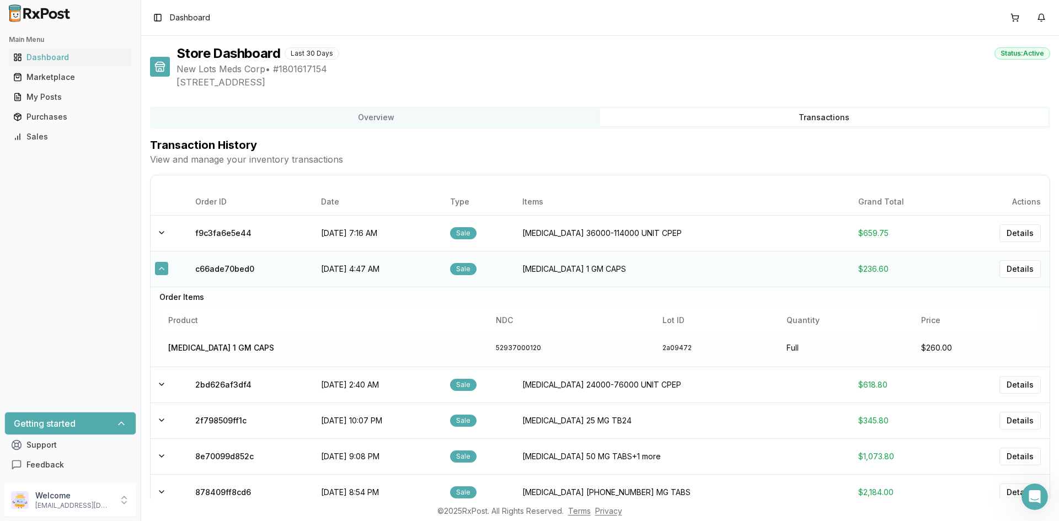
click at [165, 265] on button at bounding box center [161, 268] width 13 height 13
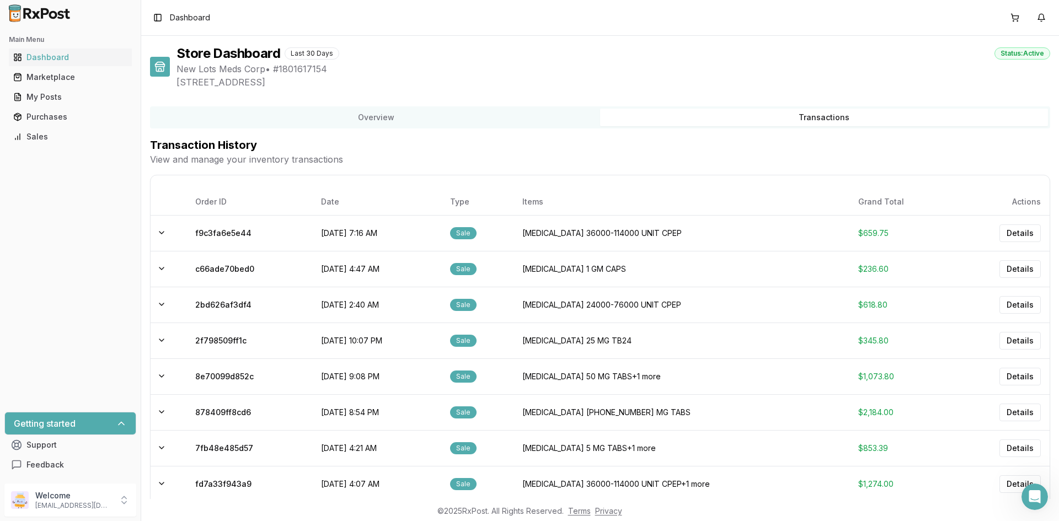
click at [49, 16] on img at bounding box center [39, 13] width 71 height 18
click at [41, 96] on div "My Posts" at bounding box center [70, 97] width 114 height 11
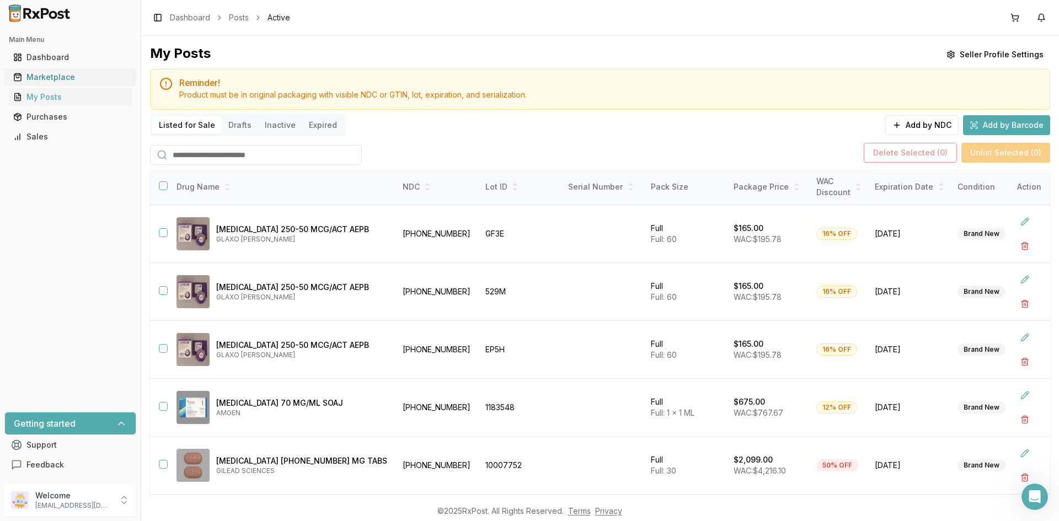
click at [53, 69] on link "Marketplace" at bounding box center [70, 77] width 123 height 20
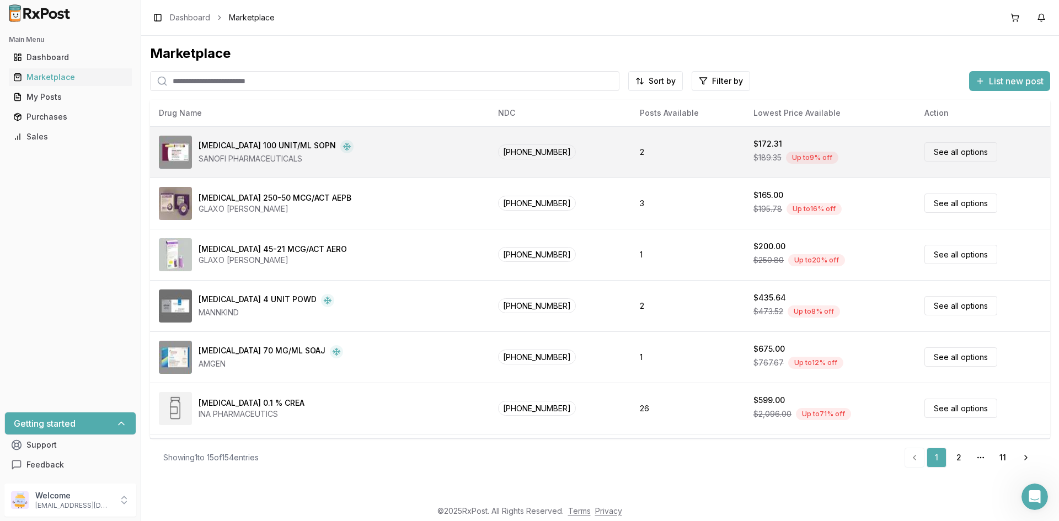
click at [956, 153] on link "See all options" at bounding box center [960, 151] width 73 height 19
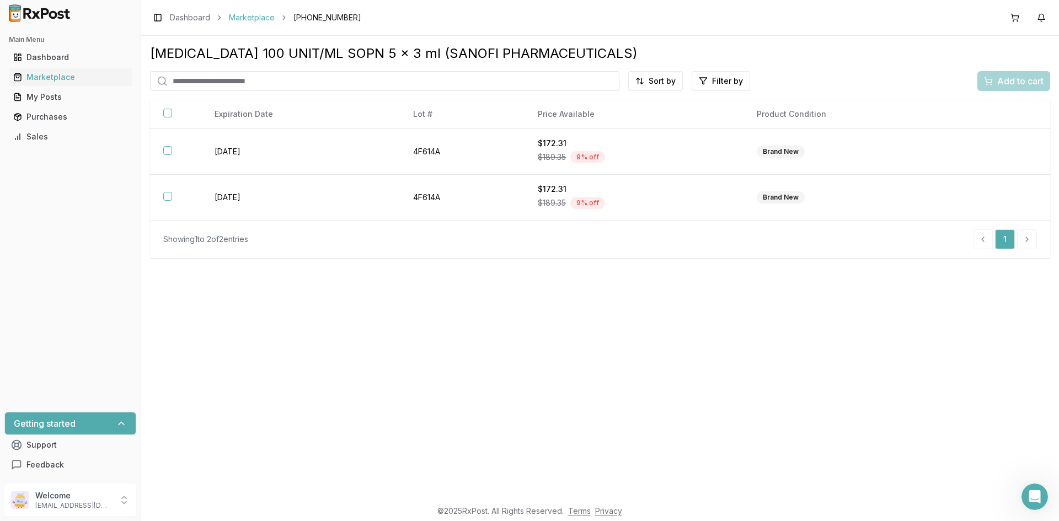
click at [241, 13] on link "Marketplace" at bounding box center [252, 17] width 46 height 11
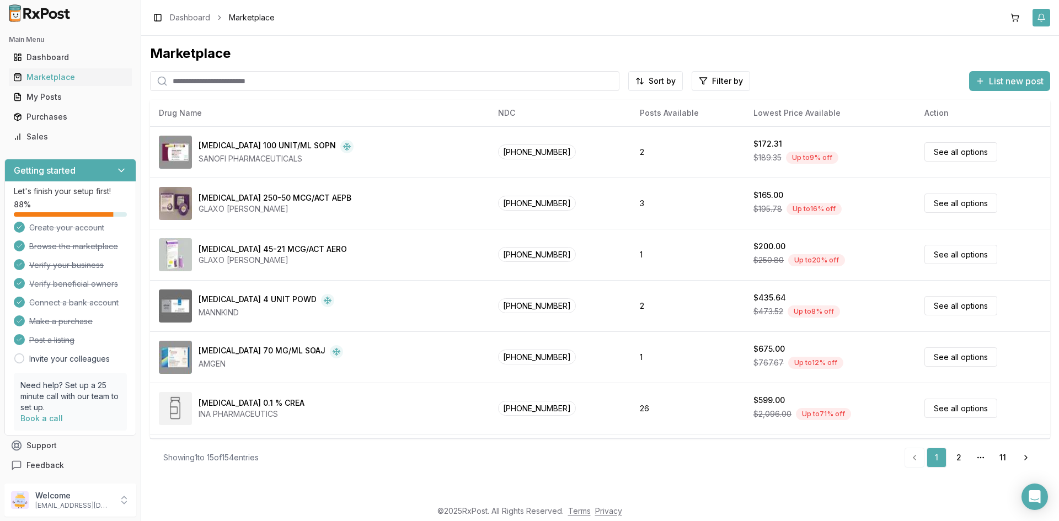
click at [1036, 9] on button "button" at bounding box center [1041, 18] width 18 height 18
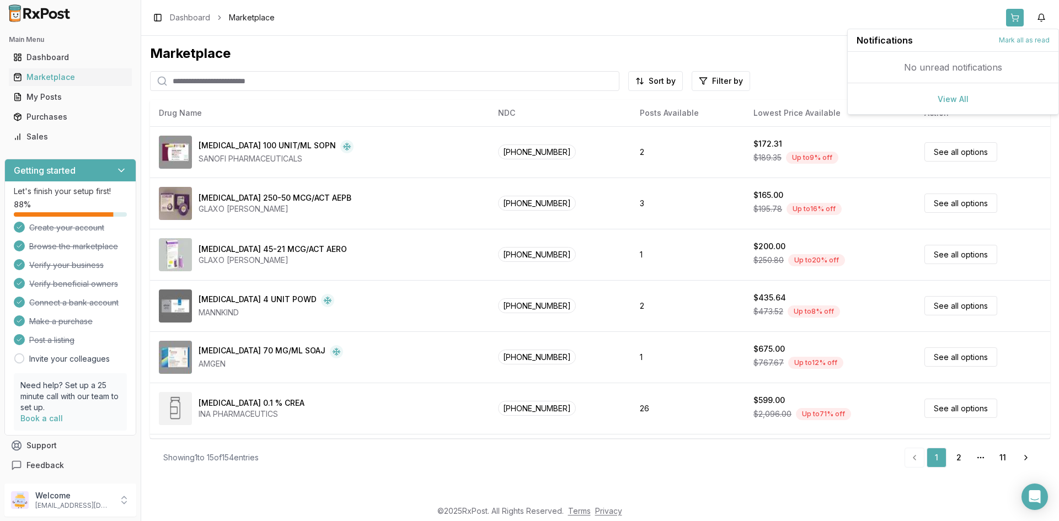
click at [1011, 16] on button at bounding box center [1015, 18] width 18 height 18
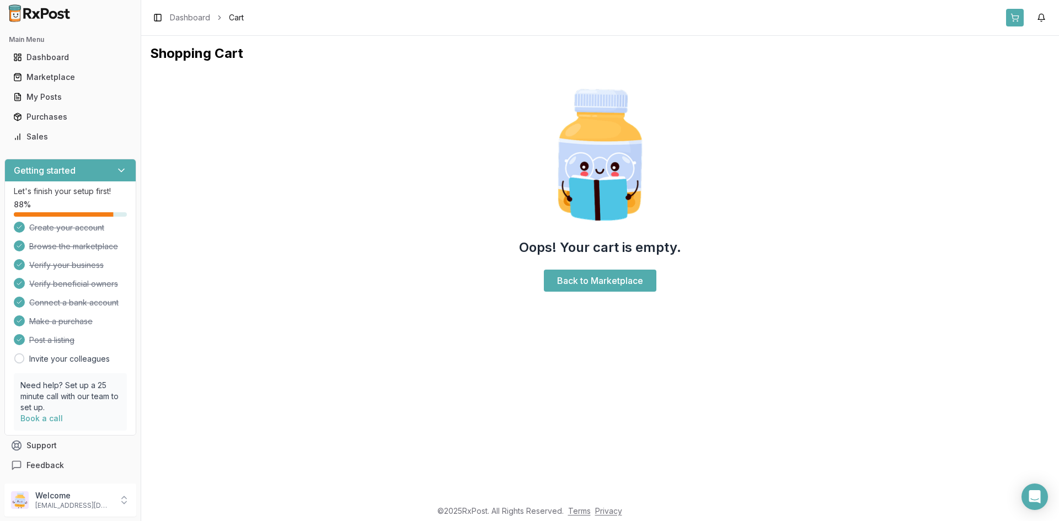
click at [1011, 16] on button at bounding box center [1015, 18] width 18 height 18
click at [37, 50] on link "Dashboard" at bounding box center [70, 57] width 123 height 20
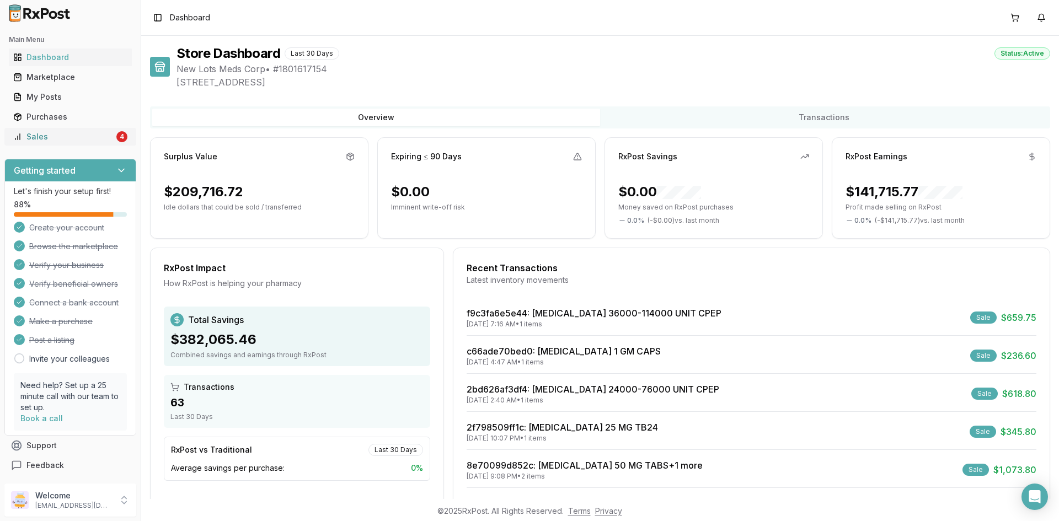
click at [76, 138] on div "Sales" at bounding box center [63, 136] width 101 height 11
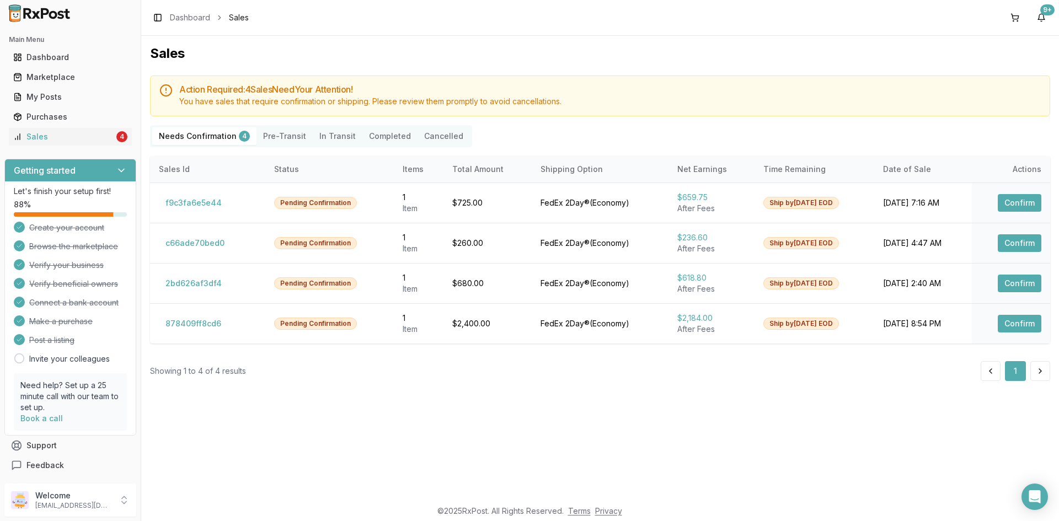
click at [298, 133] on button "Pre-Transit" at bounding box center [284, 136] width 56 height 18
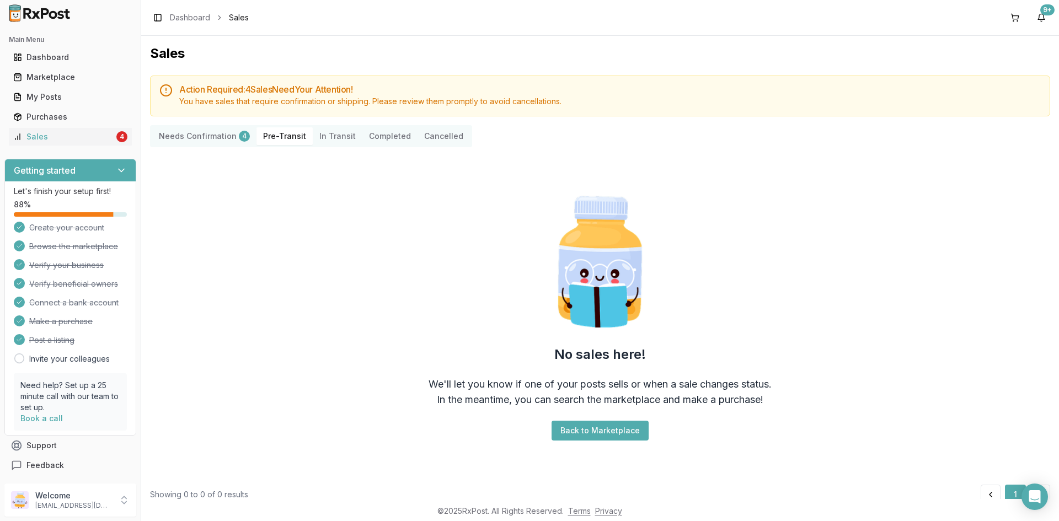
click at [343, 133] on Transit "In Transit" at bounding box center [338, 136] width 50 height 18
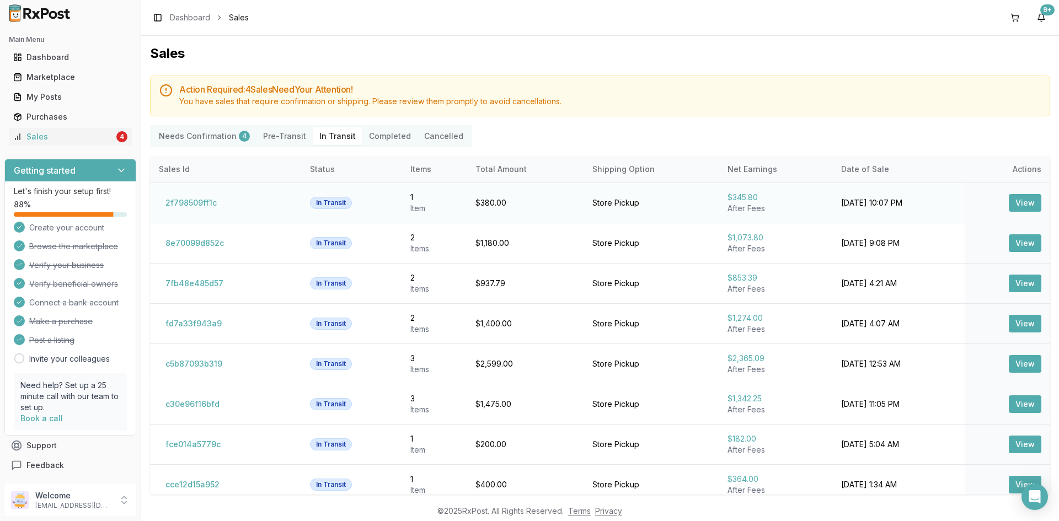
click at [1009, 202] on button "View" at bounding box center [1024, 203] width 33 height 18
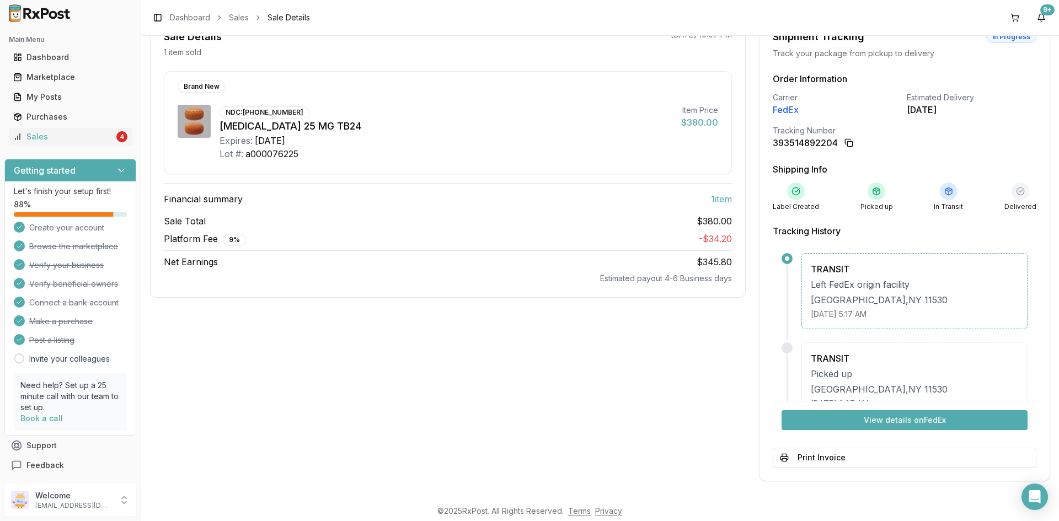
click at [862, 289] on div "Left FedEx origin facility" at bounding box center [913, 284] width 207 height 13
click at [797, 143] on div "393514892204" at bounding box center [804, 142] width 65 height 13
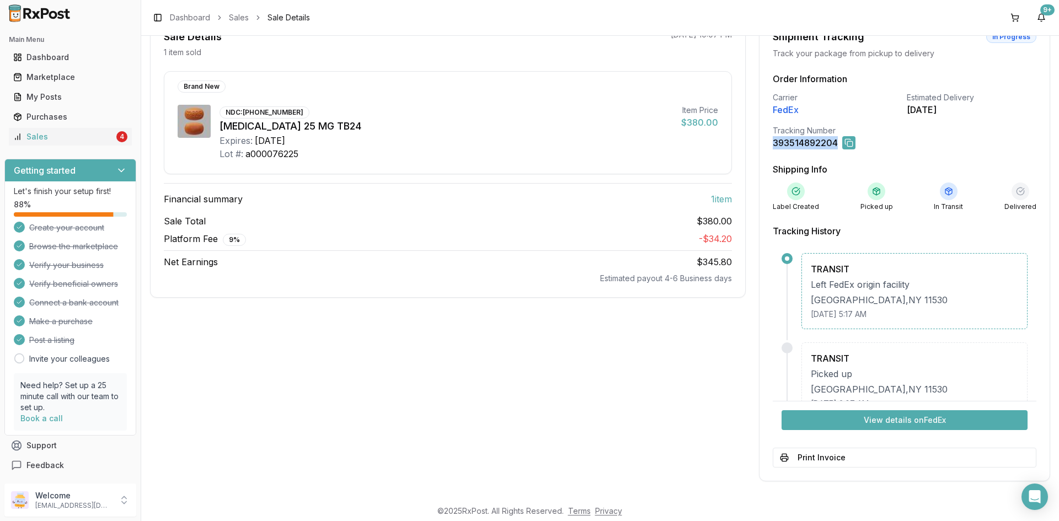
click at [849, 144] on button at bounding box center [848, 142] width 13 height 13
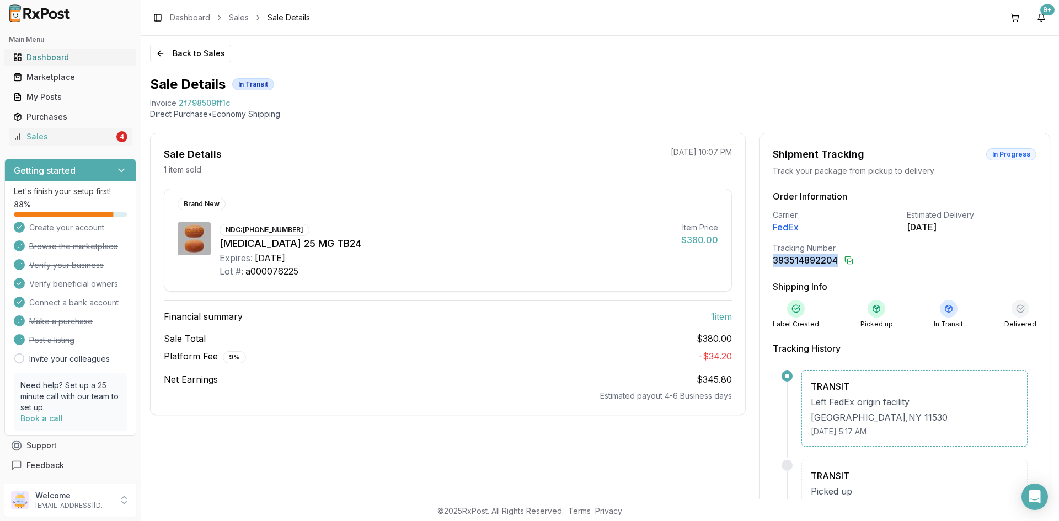
click at [46, 57] on div "Dashboard" at bounding box center [70, 57] width 114 height 11
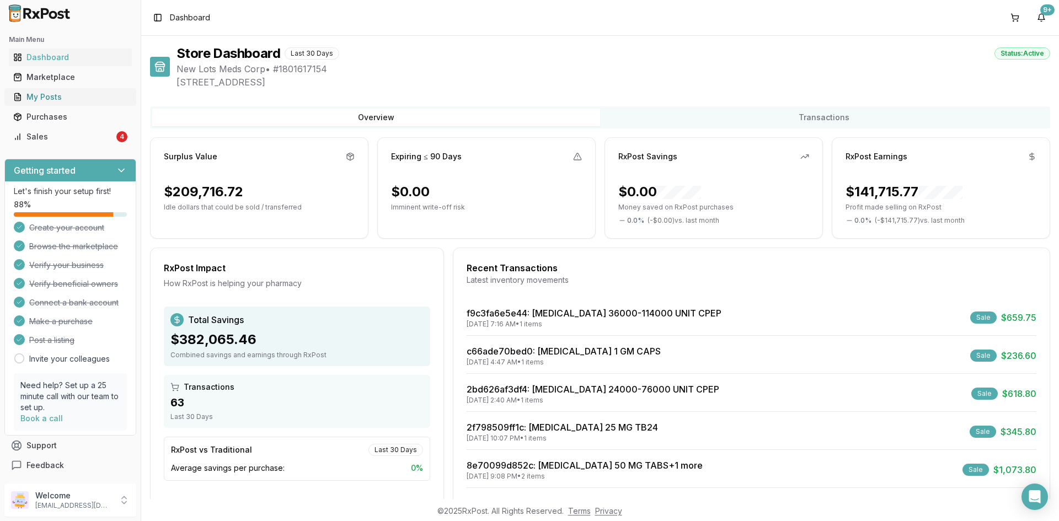
click at [80, 91] on link "My Posts" at bounding box center [70, 97] width 123 height 20
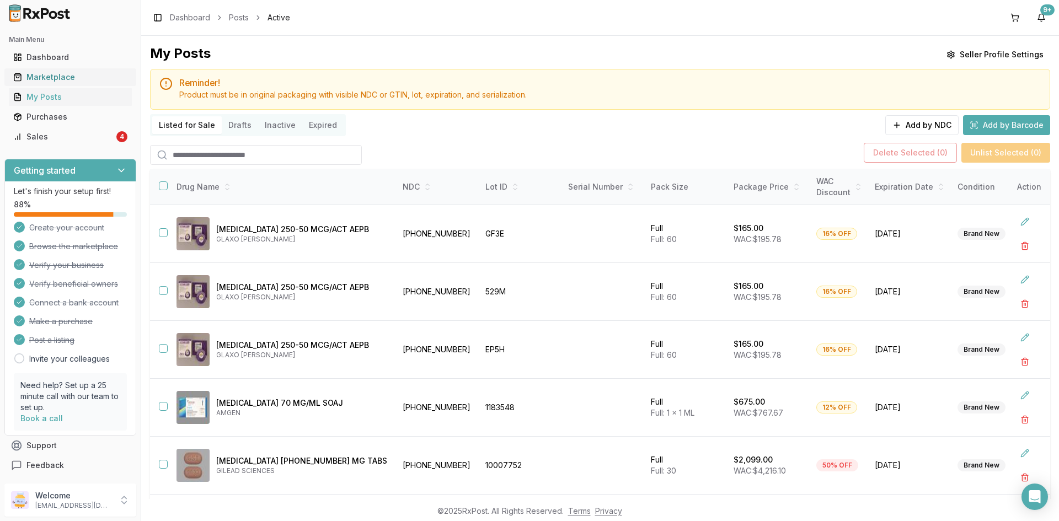
click at [89, 80] on div "Marketplace" at bounding box center [70, 77] width 114 height 11
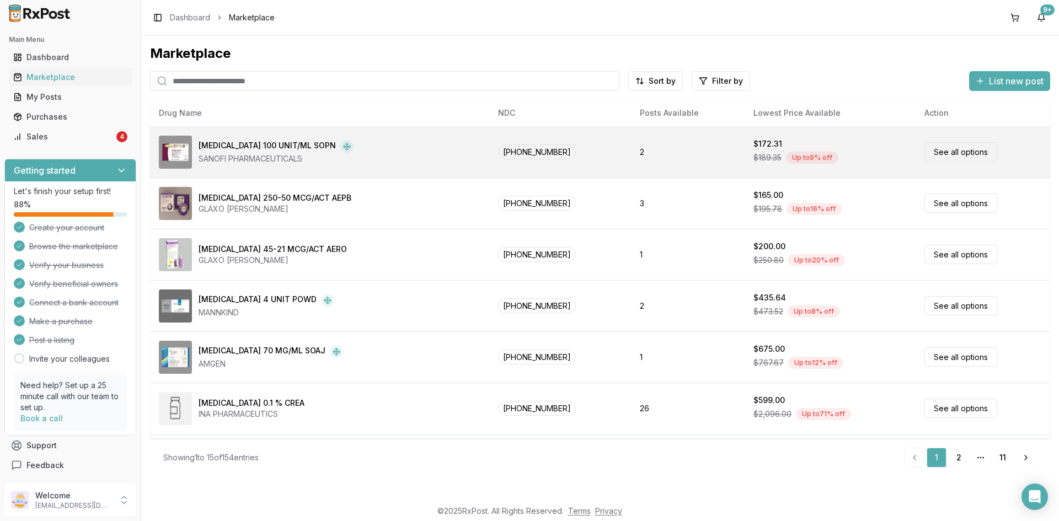
click at [217, 146] on div "[MEDICAL_DATA] 100 UNIT/ML SOPN" at bounding box center [266, 146] width 137 height 13
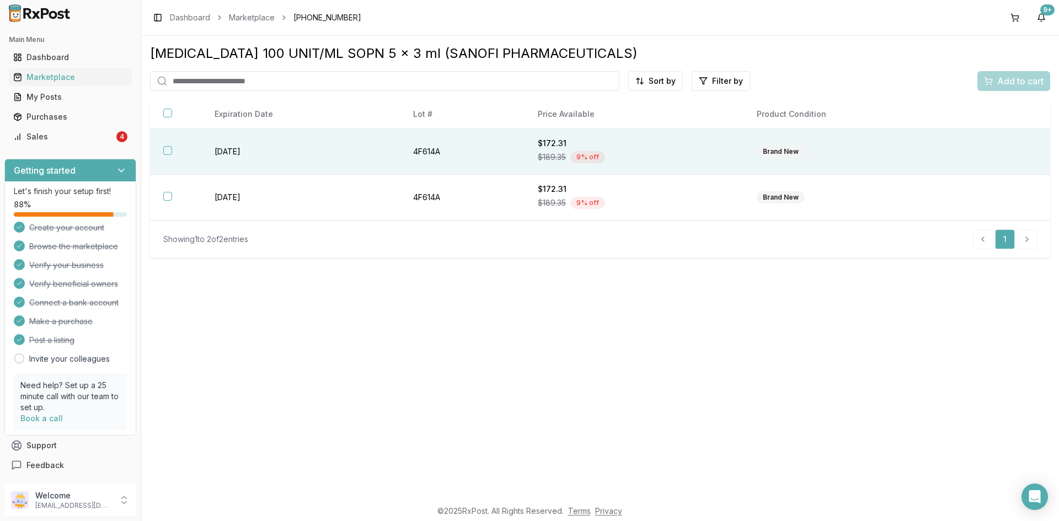
click at [163, 152] on button "button" at bounding box center [167, 150] width 9 height 9
click at [988, 82] on div "Add to cart" at bounding box center [1014, 80] width 60 height 13
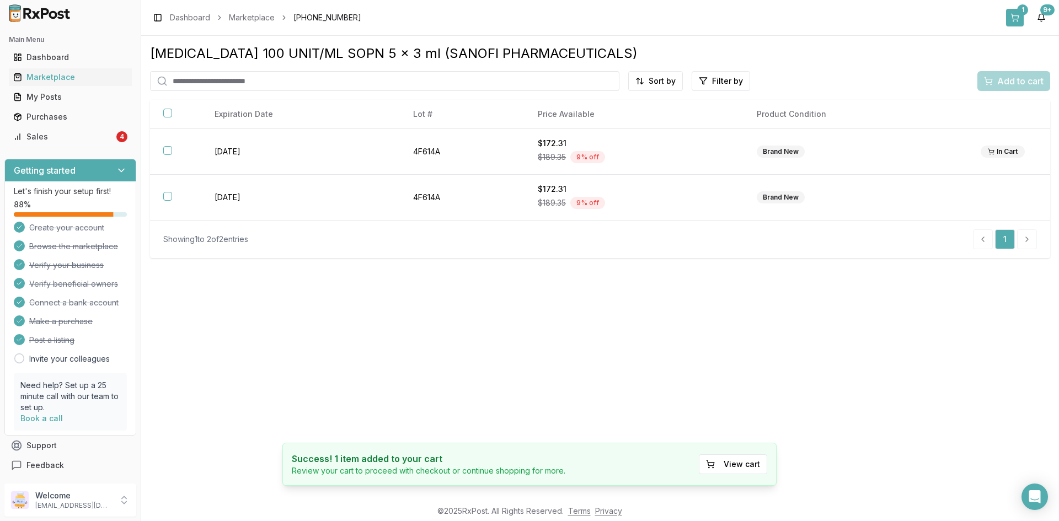
click at [1012, 9] on button "1" at bounding box center [1015, 18] width 18 height 18
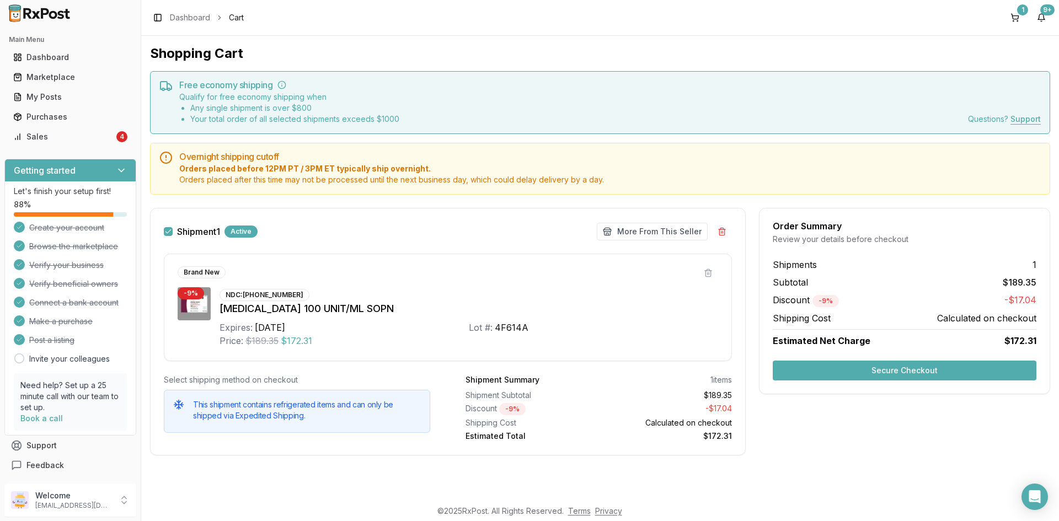
click at [831, 340] on span "Estimated Net Charge" at bounding box center [821, 340] width 98 height 11
click at [803, 266] on span "Shipments" at bounding box center [794, 264] width 44 height 13
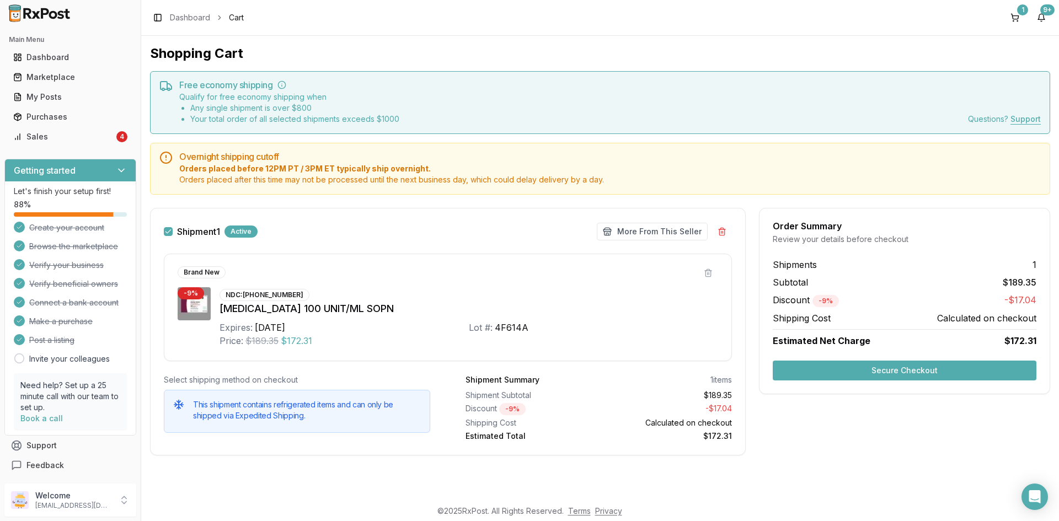
click at [793, 282] on span "Subtotal" at bounding box center [789, 282] width 35 height 13
click at [791, 294] on span "Discount - 9 %" at bounding box center [805, 300] width 66 height 14
click at [794, 316] on span "Shipping Cost" at bounding box center [801, 317] width 58 height 13
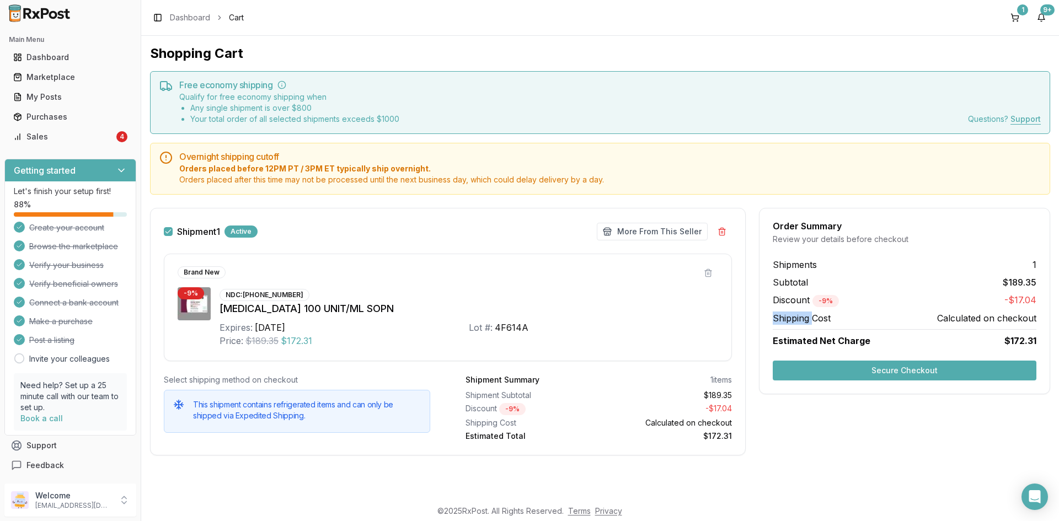
click at [794, 316] on span "Shipping Cost" at bounding box center [801, 317] width 58 height 13
click at [948, 316] on span "Calculated on checkout" at bounding box center [986, 317] width 99 height 13
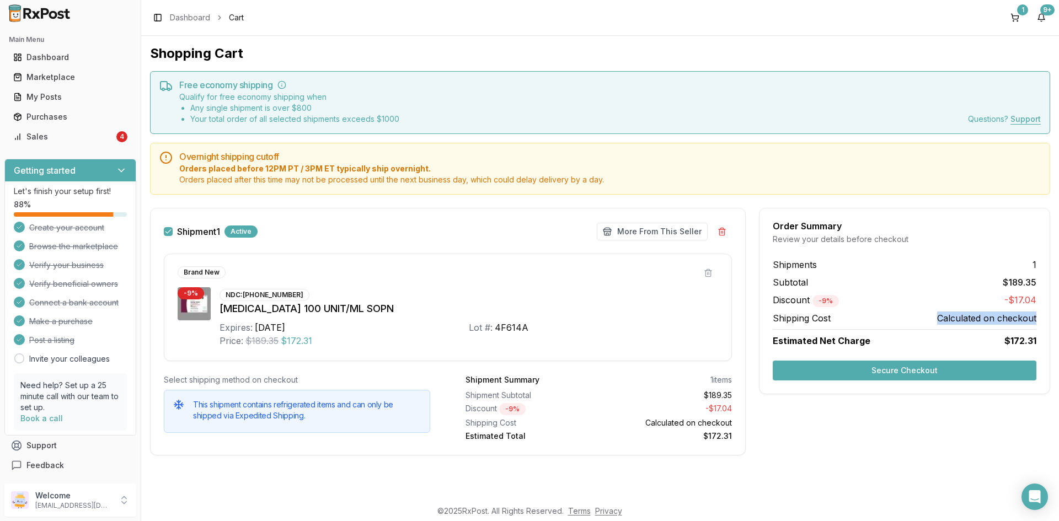
click at [986, 316] on span "Calculated on checkout" at bounding box center [986, 317] width 99 height 13
click at [922, 377] on button "Secure Checkout" at bounding box center [904, 371] width 264 height 20
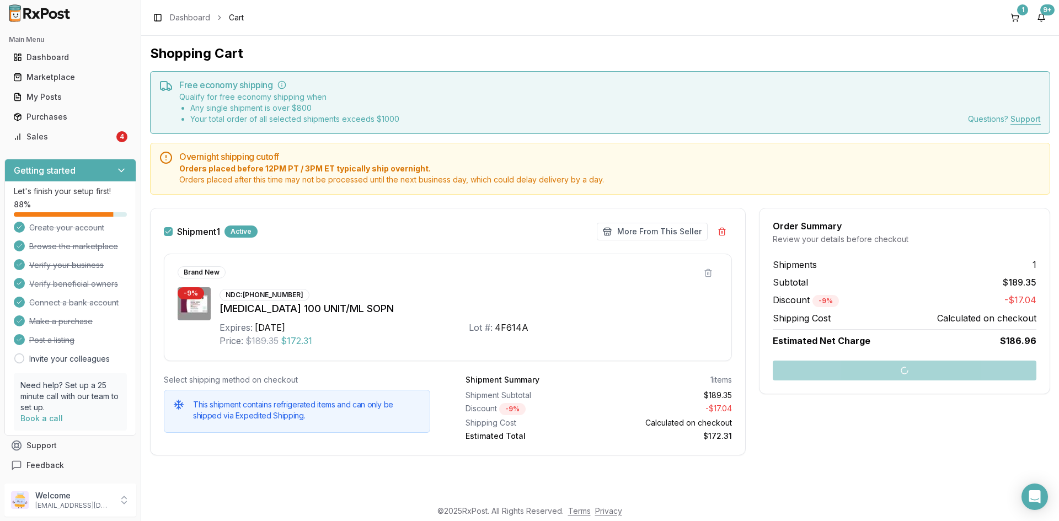
click at [956, 314] on span "Calculated on checkout" at bounding box center [986, 317] width 99 height 13
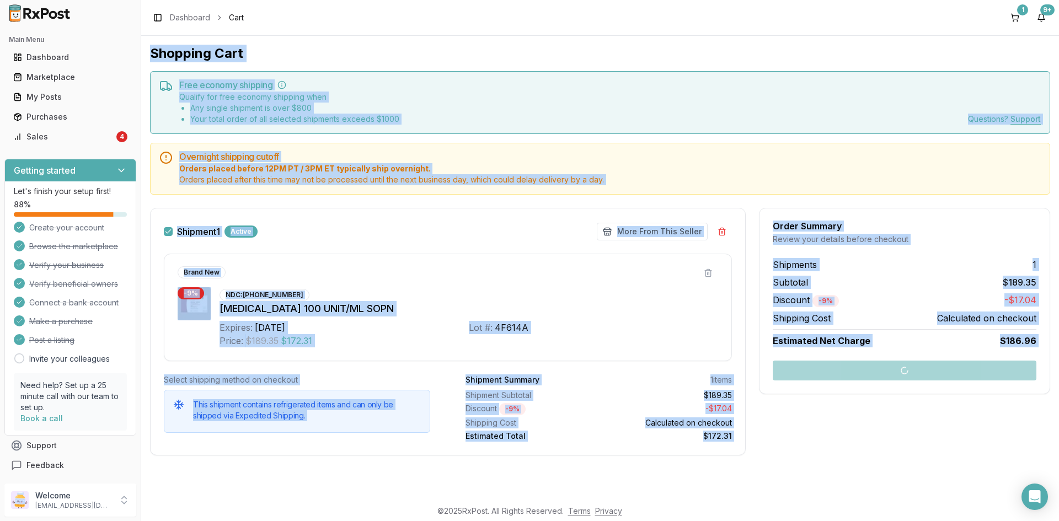
click at [956, 314] on div "Shopping Cart Free economy shipping Qualify for free economy shipping when Any …" at bounding box center [599, 267] width 917 height 463
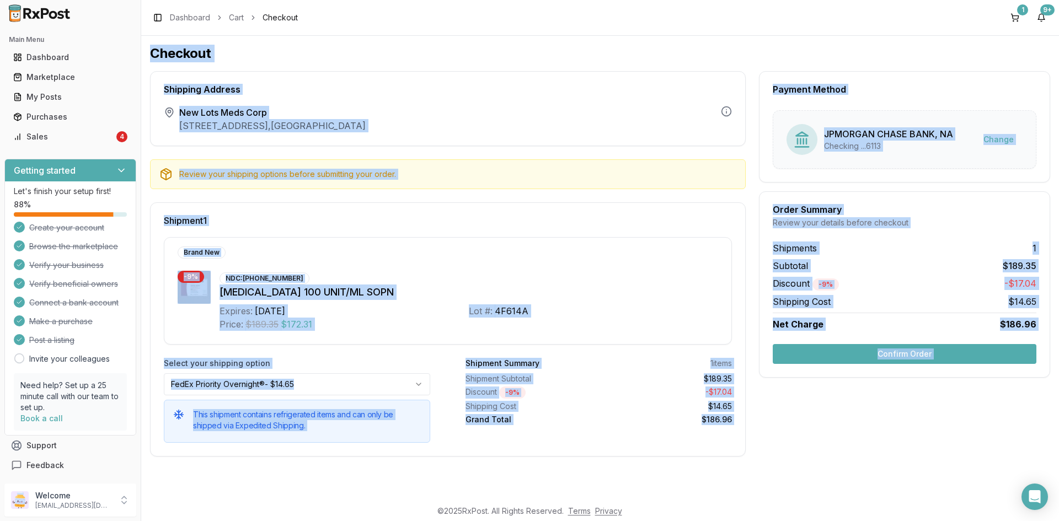
click at [956, 314] on div "Shipments 1 Subtotal $189.35 Discount - 9 % -$17.04 Shipping Cost $14.65 Net Ch…" at bounding box center [904, 285] width 290 height 89
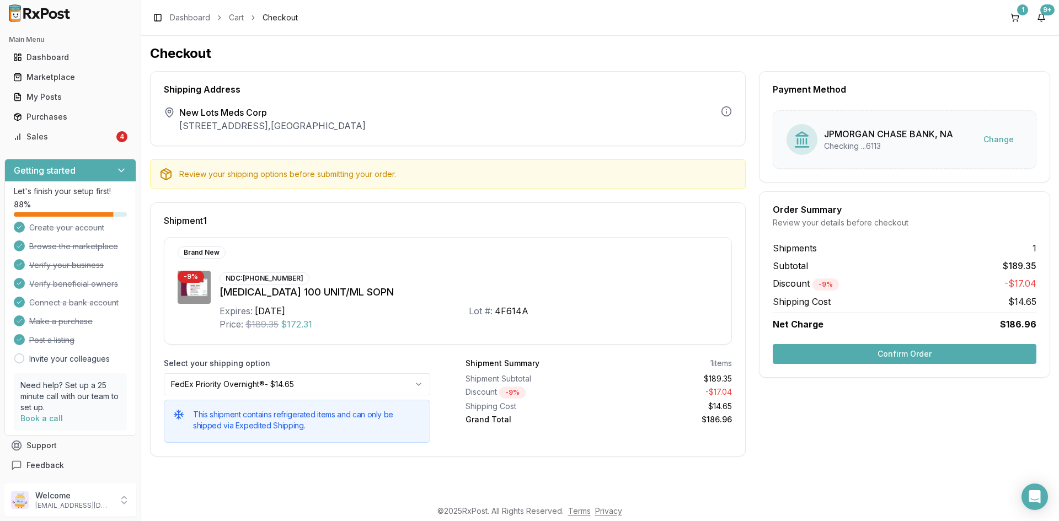
click at [307, 372] on div "Select your shipping option FedEx Priority Overnight® - $14.65 This shipment co…" at bounding box center [297, 400] width 266 height 85
click at [303, 374] on html "Main Menu Dashboard Marketplace My Posts Purchases Sales 4 Getting started Let'…" at bounding box center [529, 260] width 1059 height 521
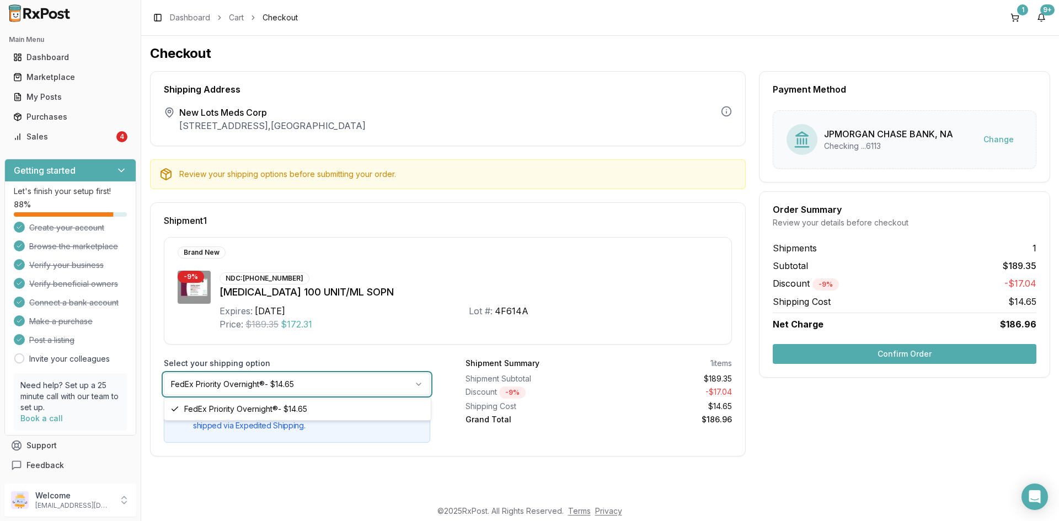
click at [303, 374] on html "Main Menu Dashboard Marketplace My Posts Purchases Sales 4 Getting started Let'…" at bounding box center [529, 260] width 1059 height 521
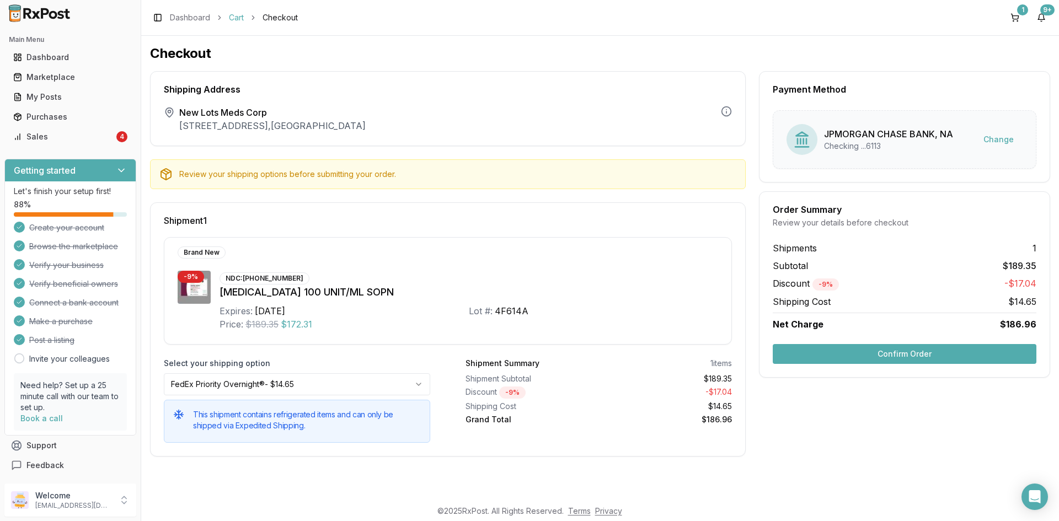
click at [242, 20] on link "Cart" at bounding box center [236, 17] width 15 height 11
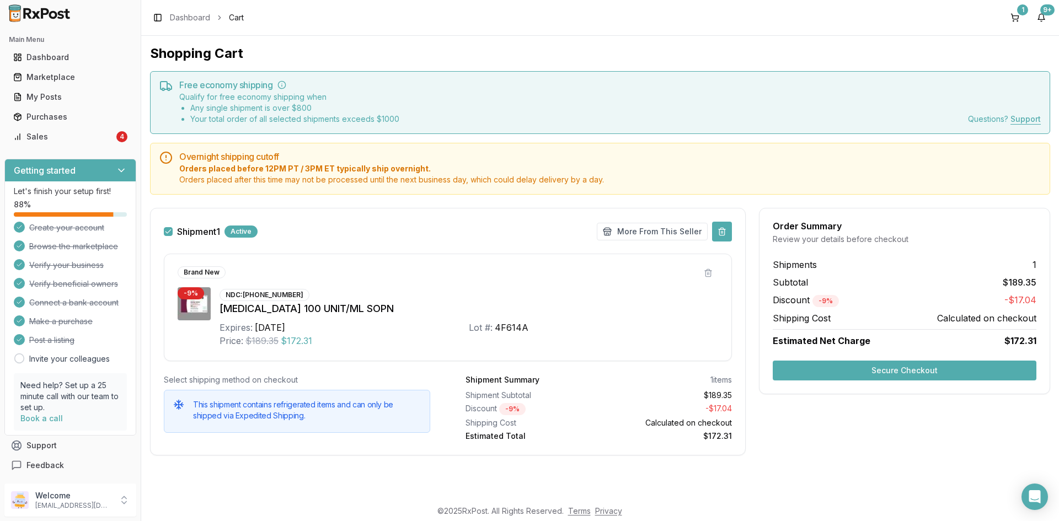
click at [721, 233] on button at bounding box center [722, 232] width 20 height 20
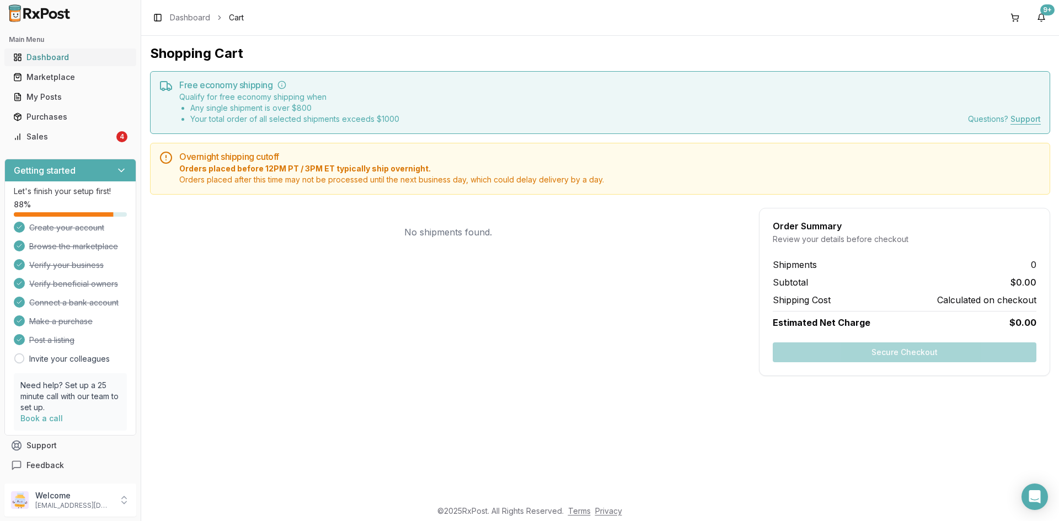
click at [47, 54] on div "Dashboard" at bounding box center [70, 57] width 114 height 11
